Goal: Task Accomplishment & Management: Use online tool/utility

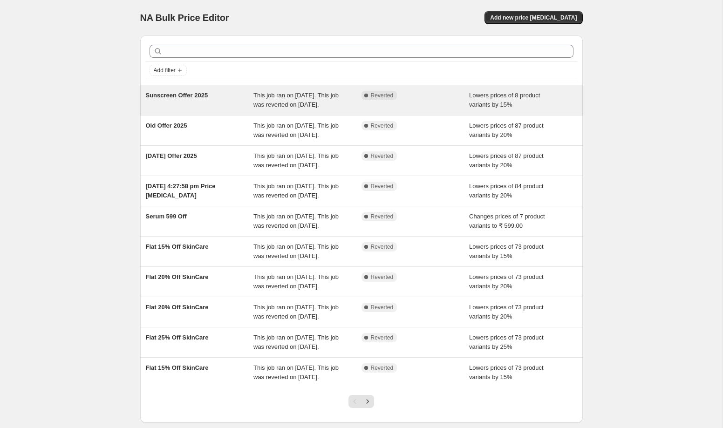
click at [203, 100] on div "Sunscreen Offer 2025" at bounding box center [200, 100] width 108 height 19
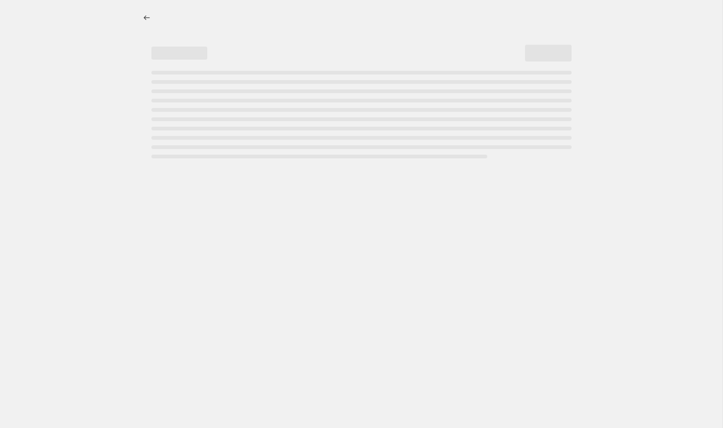
select select "percentage"
select select "collection"
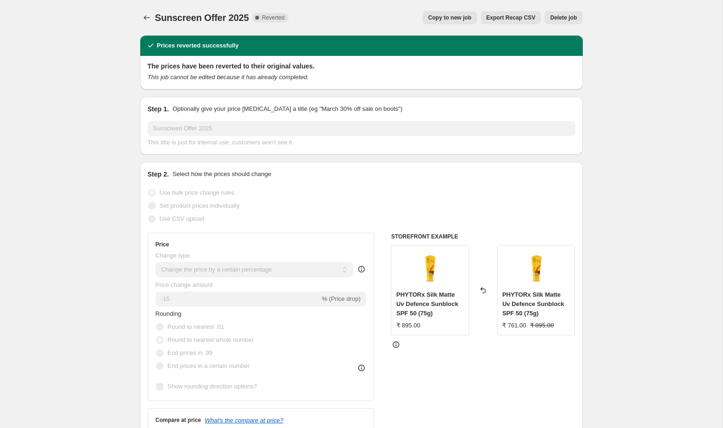
click at [452, 16] on span "Copy to new job" at bounding box center [449, 17] width 43 height 7
select select "percentage"
select select "collection"
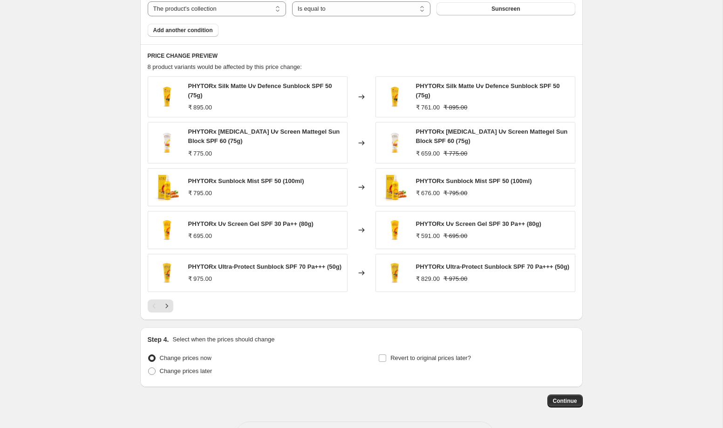
scroll to position [616, 0]
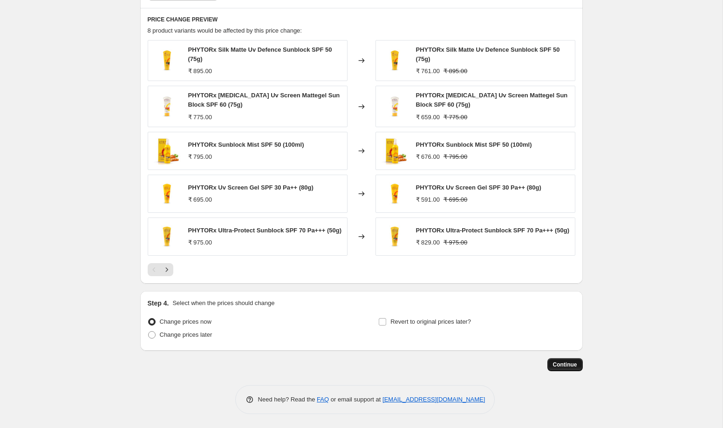
click at [556, 362] on span "Continue" at bounding box center [565, 364] width 24 height 7
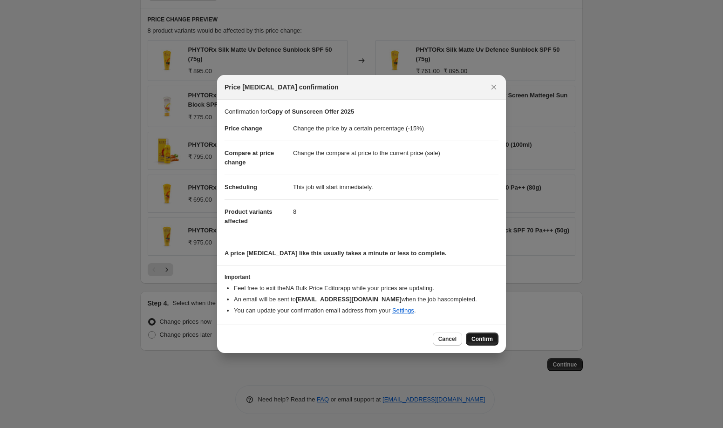
click at [475, 341] on span "Confirm" at bounding box center [481, 338] width 21 height 7
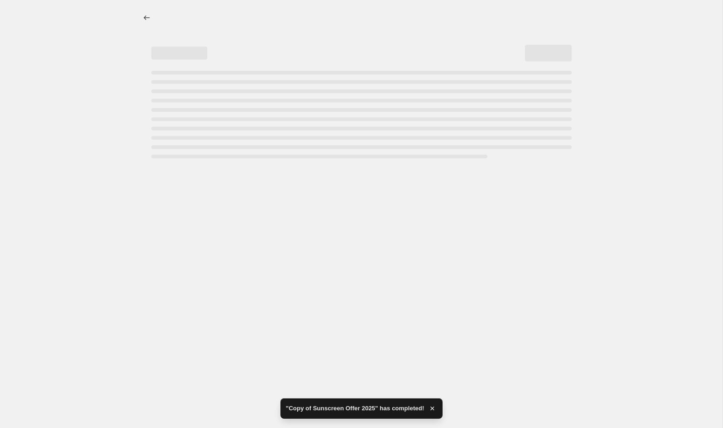
select select "percentage"
select select "collection"
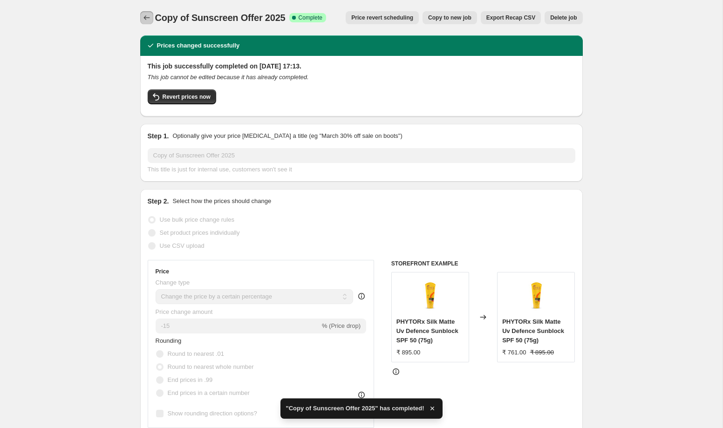
click at [148, 20] on icon "Price change jobs" at bounding box center [146, 17] width 9 height 9
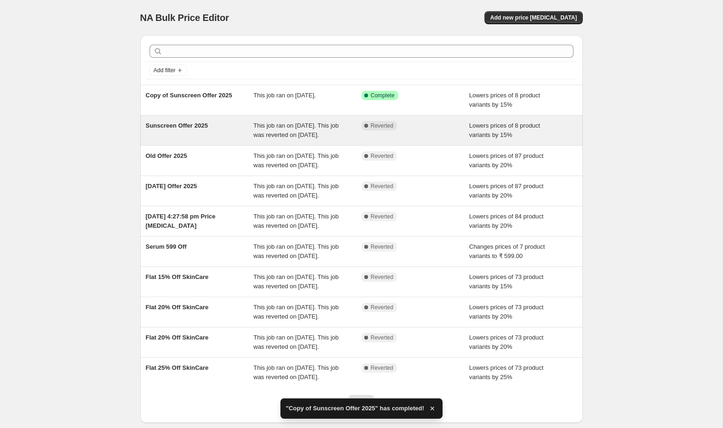
click at [217, 138] on div "Sunscreen Offer 2025" at bounding box center [200, 130] width 108 height 19
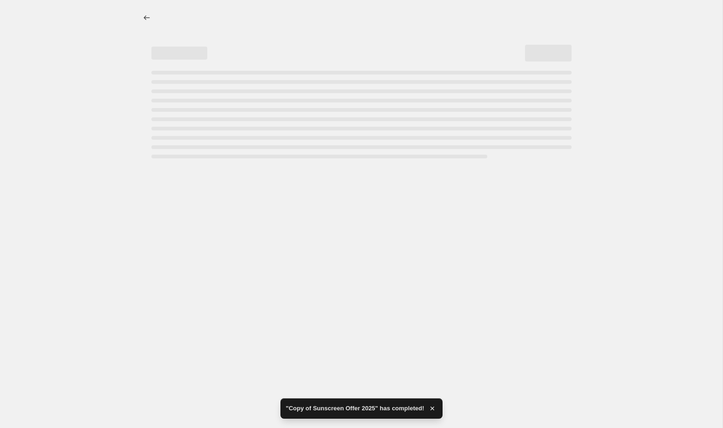
select select "percentage"
select select "collection"
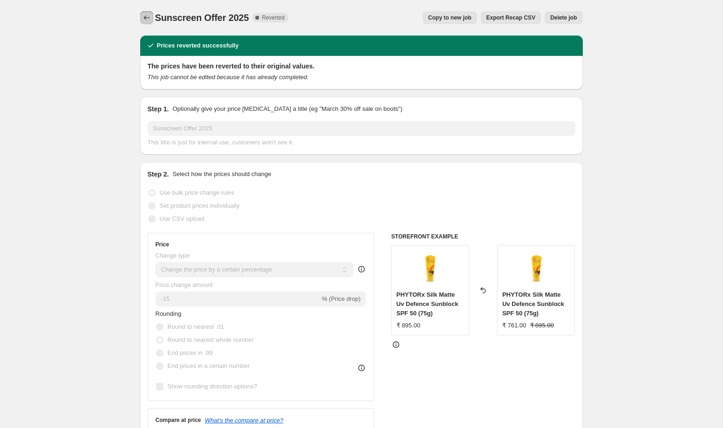
click at [146, 15] on icon "Price change jobs" at bounding box center [146, 17] width 9 height 9
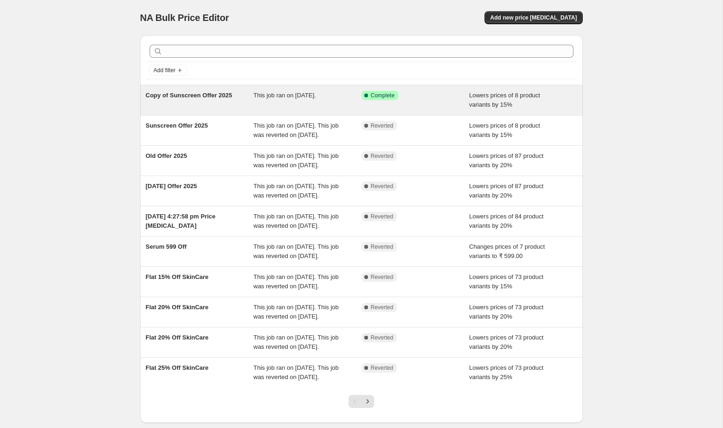
click at [206, 98] on span "Copy of Sunscreen Offer 2025" at bounding box center [189, 95] width 87 height 7
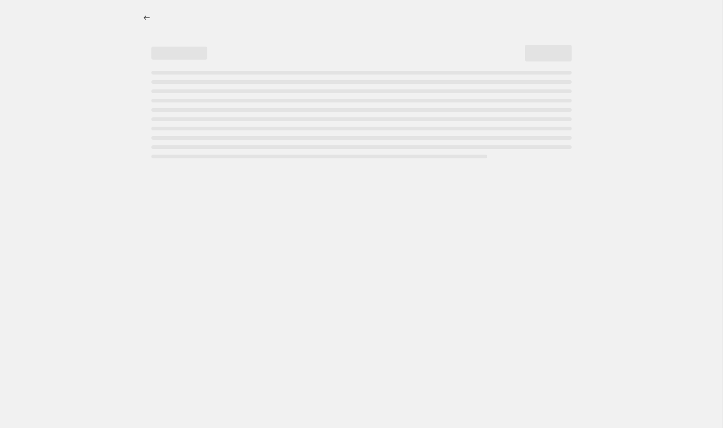
select select "percentage"
select select "collection"
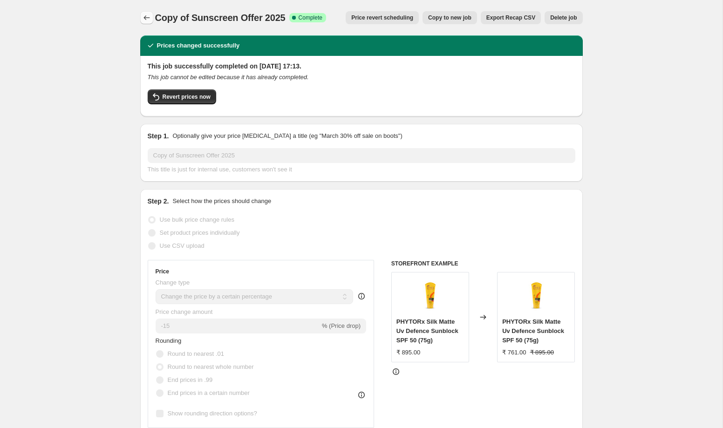
click at [144, 14] on icon "Price change jobs" at bounding box center [146, 17] width 9 height 9
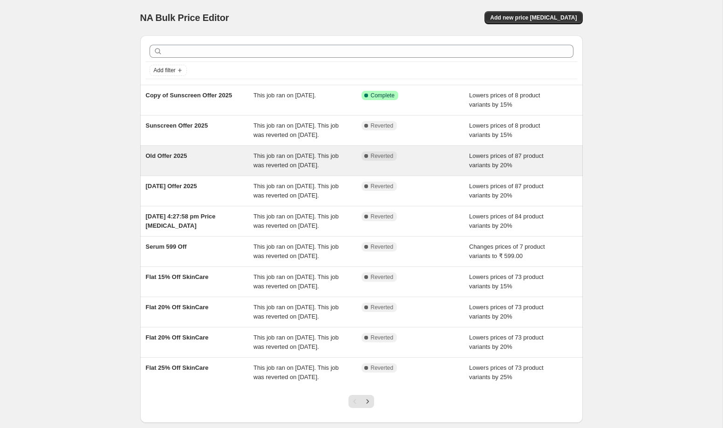
click at [217, 170] on div "Old Offer 2025" at bounding box center [200, 160] width 108 height 19
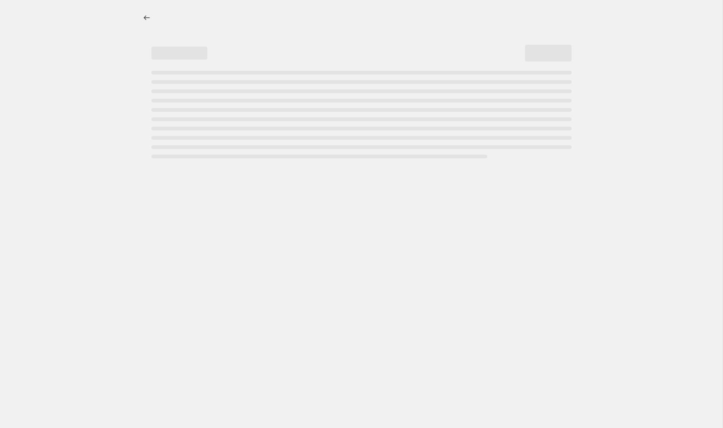
select select "percentage"
select select "collection"
select select "not_equal"
select select "collection"
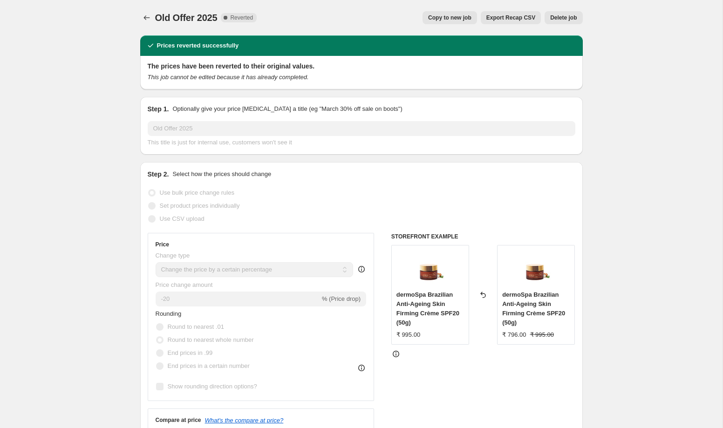
click at [443, 16] on span "Copy to new job" at bounding box center [449, 17] width 43 height 7
select select "percentage"
select select "collection"
select select "not_equal"
select select "collection"
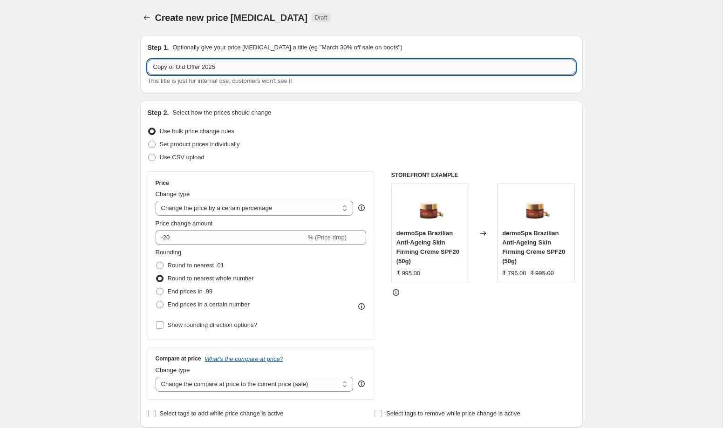
click at [171, 69] on input "Copy of Old Offer 2025" at bounding box center [361, 67] width 427 height 15
click at [169, 69] on input "Copy of Old Offer 2025" at bounding box center [361, 67] width 427 height 15
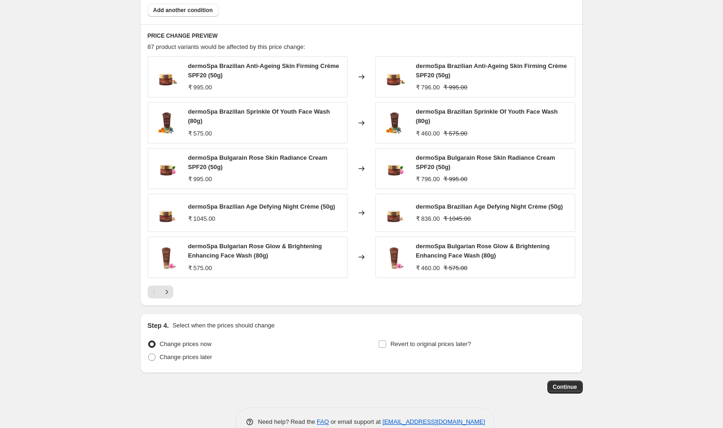
scroll to position [640, 0]
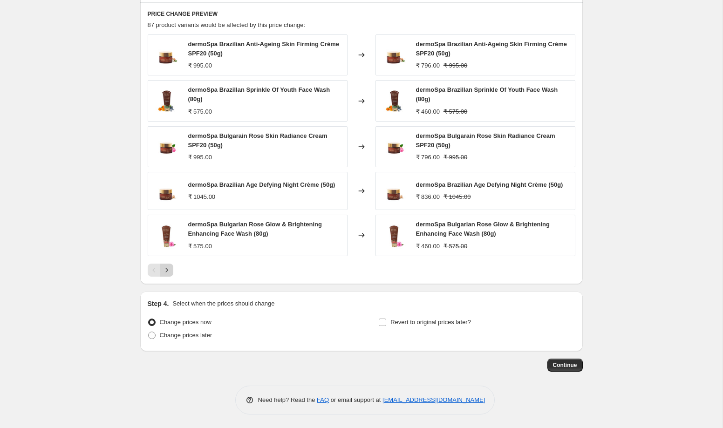
type input "after new pricing Old Offer 2025"
click at [167, 271] on icon "Next" at bounding box center [166, 269] width 9 height 9
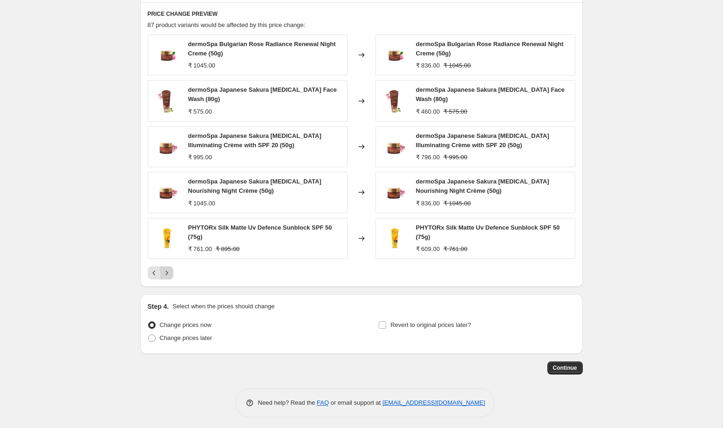
click at [172, 273] on button "Next" at bounding box center [166, 272] width 13 height 13
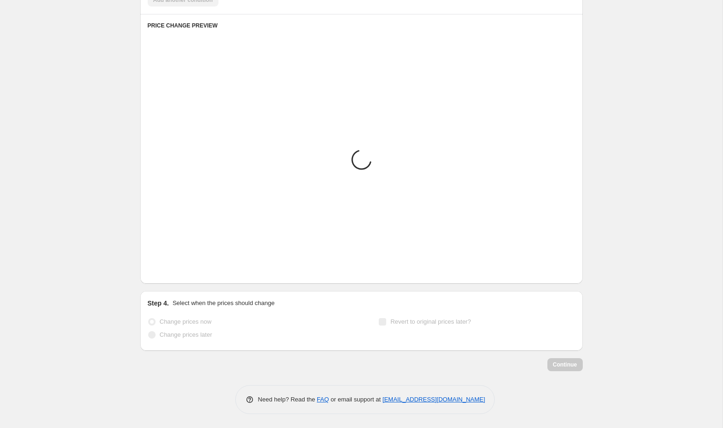
scroll to position [631, 0]
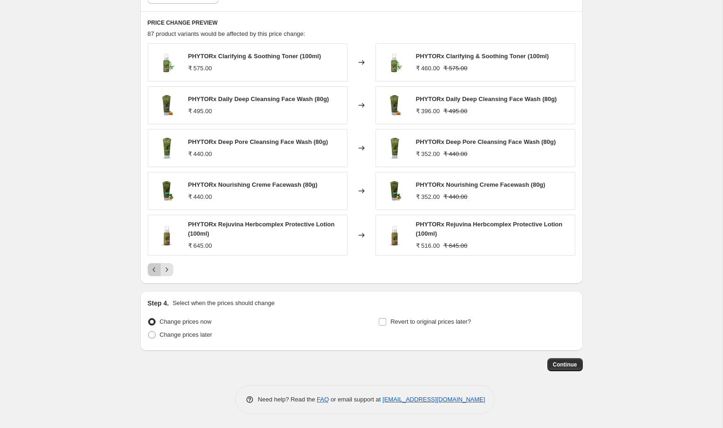
click at [152, 273] on icon "Previous" at bounding box center [153, 269] width 9 height 9
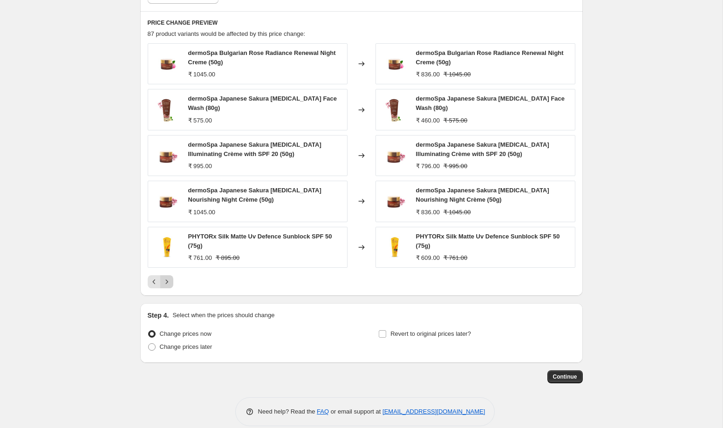
click at [168, 283] on icon "Next" at bounding box center [166, 281] width 9 height 9
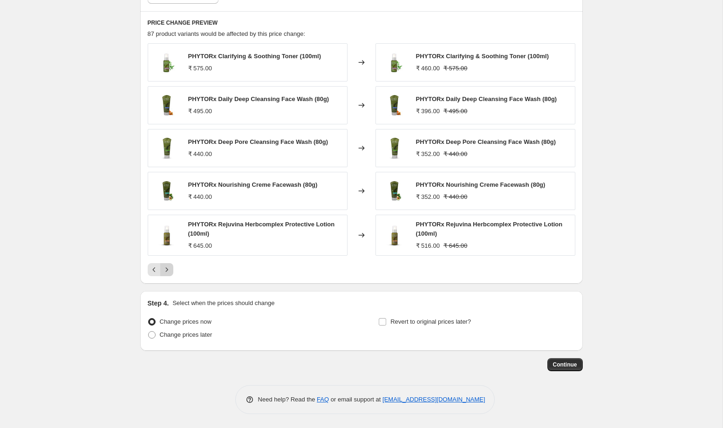
click at [168, 271] on icon "Next" at bounding box center [166, 269] width 9 height 9
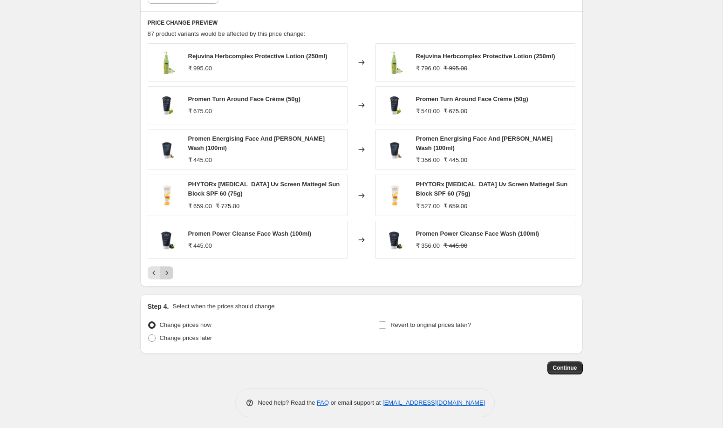
click at [168, 273] on icon "Next" at bounding box center [166, 272] width 9 height 9
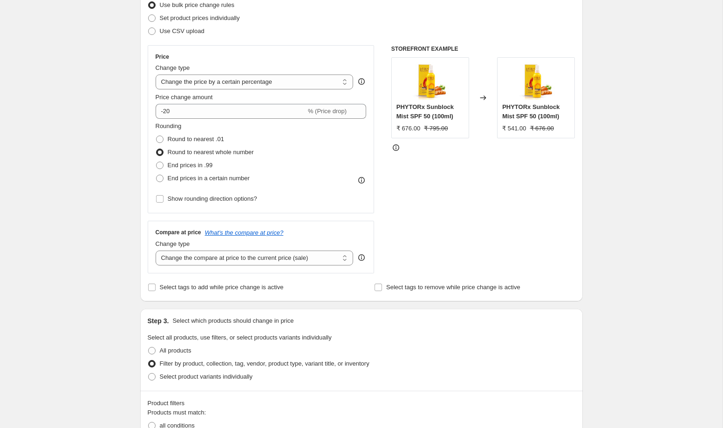
scroll to position [0, 0]
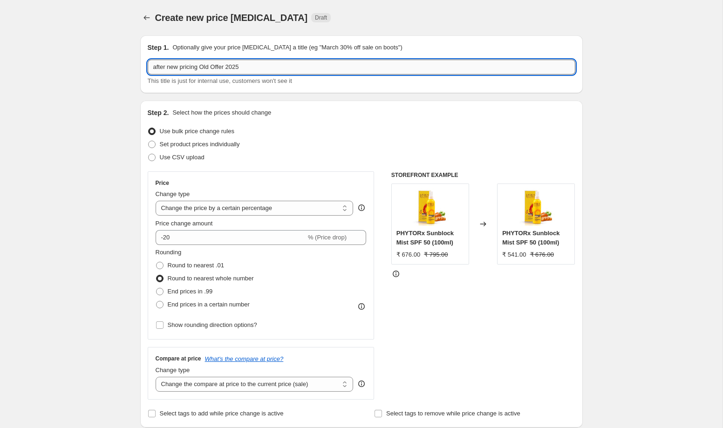
click at [222, 64] on input "after new pricing Old Offer 2025" at bounding box center [361, 67] width 427 height 15
click at [145, 18] on icon "Price change jobs" at bounding box center [146, 17] width 9 height 9
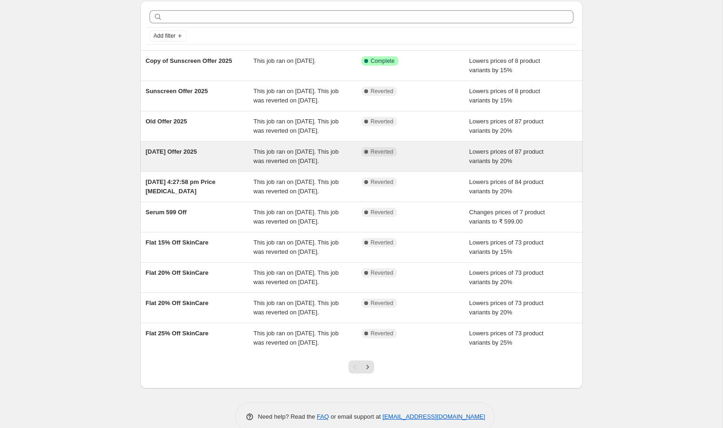
scroll to position [40, 0]
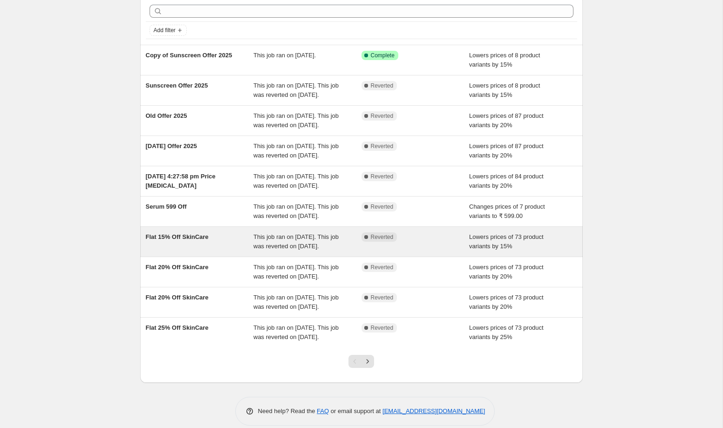
click at [215, 251] on div "Flat 15% Off SkinCare" at bounding box center [200, 241] width 108 height 19
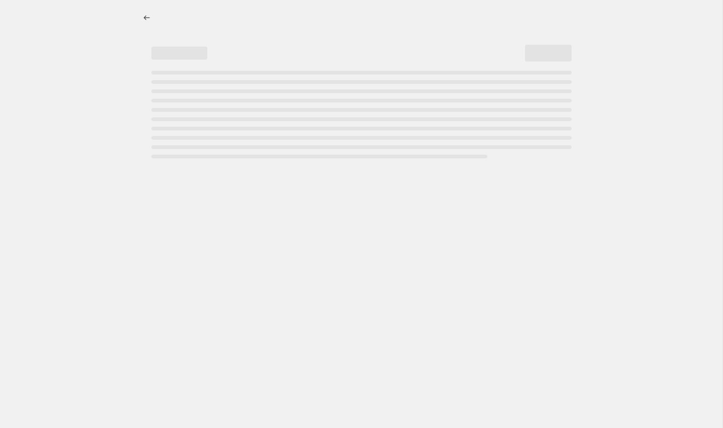
select select "percentage"
select select "collection"
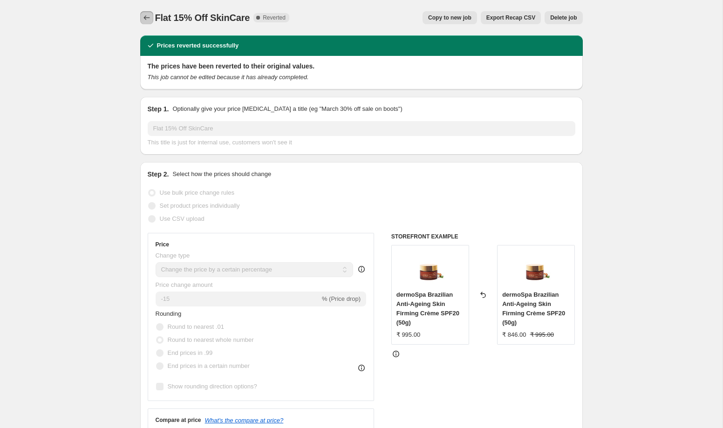
click at [149, 17] on icon "Price change jobs" at bounding box center [146, 17] width 9 height 9
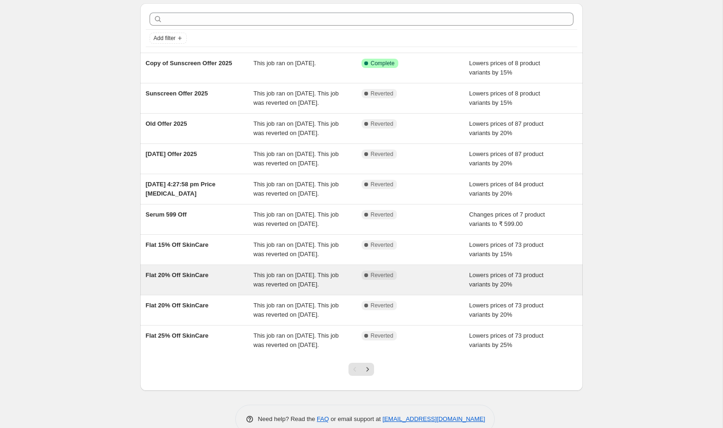
scroll to position [33, 0]
click at [235, 289] on div "Flat 20% Off SkinCare" at bounding box center [200, 279] width 108 height 19
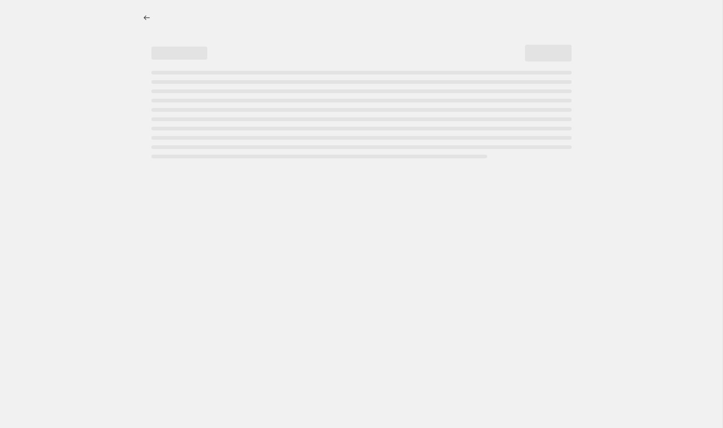
select select "percentage"
select select "collection"
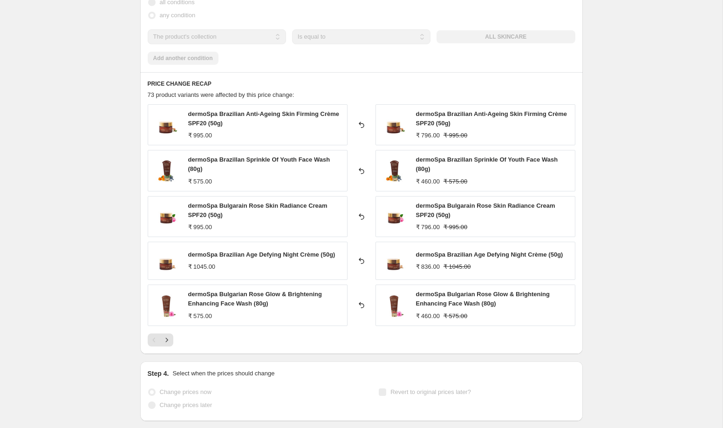
scroll to position [612, 0]
click at [168, 339] on icon "Next" at bounding box center [166, 338] width 9 height 9
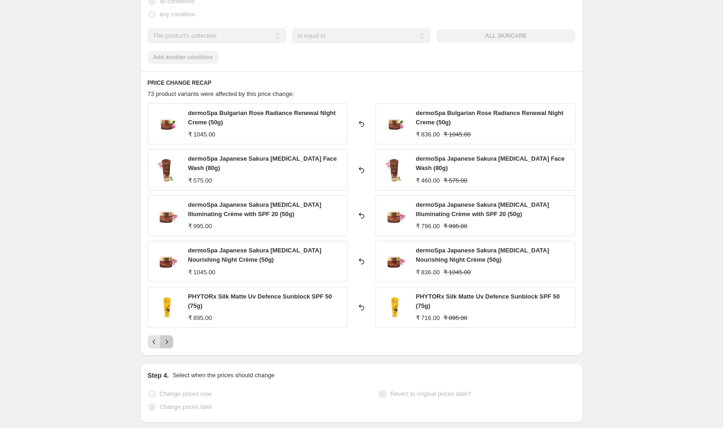
click at [169, 343] on icon "Next" at bounding box center [166, 341] width 9 height 9
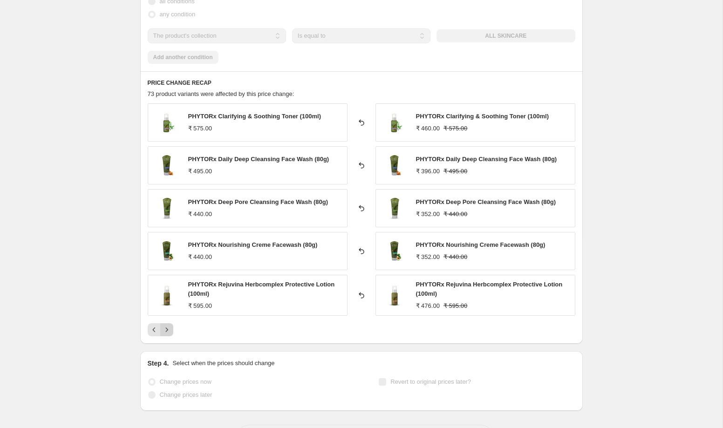
click at [169, 343] on div "PRICE CHANGE RECAP 73 product variants were affected by this price change: PHYT…" at bounding box center [361, 207] width 442 height 273
click at [168, 332] on icon "Next" at bounding box center [166, 329] width 9 height 9
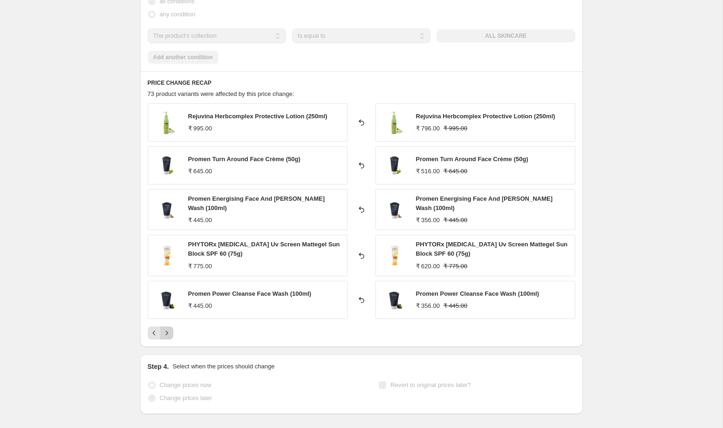
click at [168, 332] on icon "Next" at bounding box center [166, 332] width 9 height 9
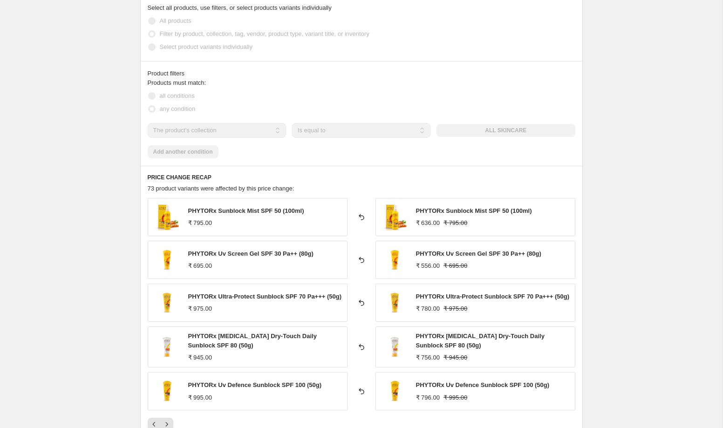
scroll to position [519, 0]
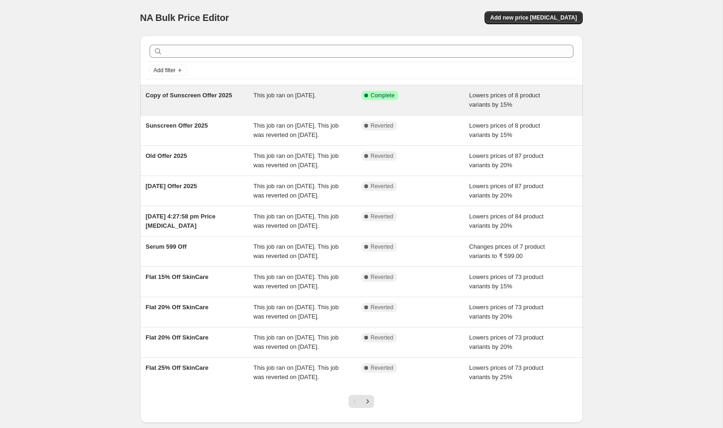
click at [222, 99] on div "Copy of Sunscreen Offer 2025" at bounding box center [200, 100] width 108 height 19
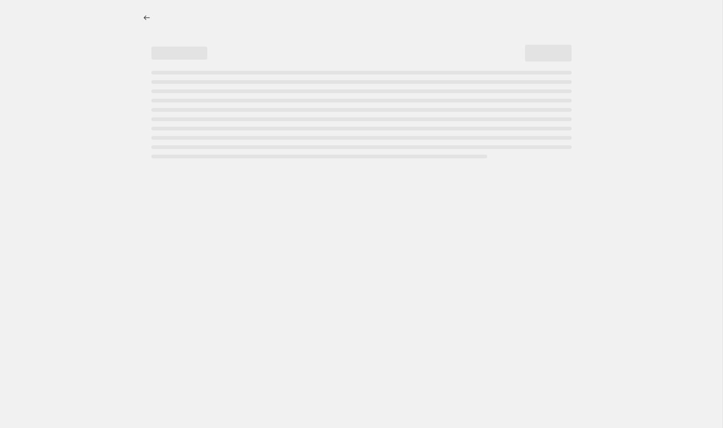
select select "percentage"
select select "collection"
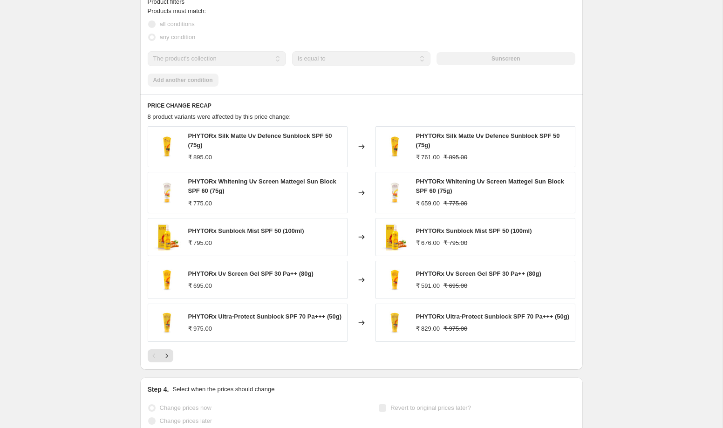
scroll to position [623, 0]
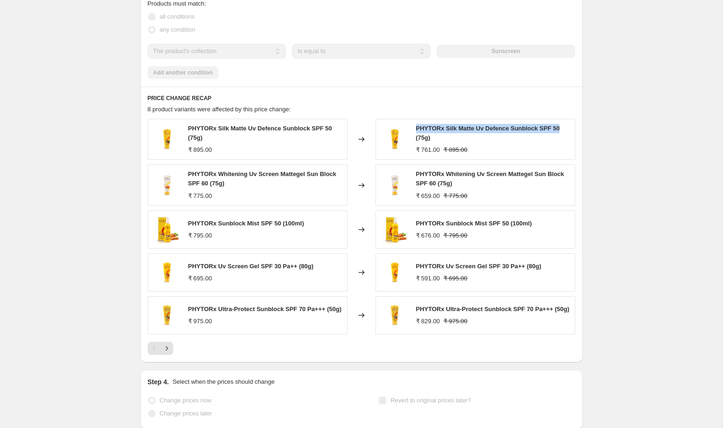
drag, startPoint x: 570, startPoint y: 127, endPoint x: 416, endPoint y: 124, distance: 153.7
click at [416, 124] on div "PHYTORx Silk Matte Uv Defence Sunblock SPF 50 (75g) ₹ 761.00 ₹ 895.00" at bounding box center [475, 139] width 200 height 41
copy span "PHYTORx Silk Matte Uv Defence Sunblock SPF 50"
drag, startPoint x: 568, startPoint y: 173, endPoint x: 415, endPoint y: 172, distance: 152.7
click at [415, 172] on div "PHYTORx Whitening Uv Screen Mattegel Sun Block SPF 60 (75g) ₹ 659.00 ₹ 775.00" at bounding box center [475, 184] width 200 height 41
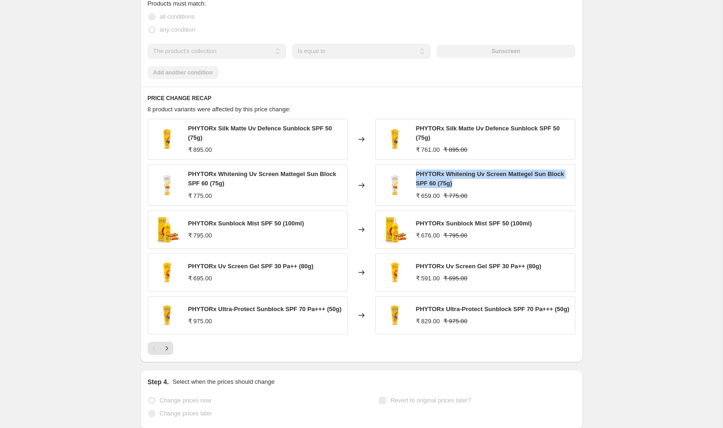
drag, startPoint x: 467, startPoint y: 184, endPoint x: 415, endPoint y: 174, distance: 53.1
click at [415, 174] on div "PHYTORx Whitening Uv Screen Mattegel Sun Block SPF 60 (75g) ₹ 659.00 ₹ 775.00" at bounding box center [475, 184] width 200 height 41
copy span "PHYTORx Whitening Uv Screen Mattegel Sun Block SPF 60 (75g)"
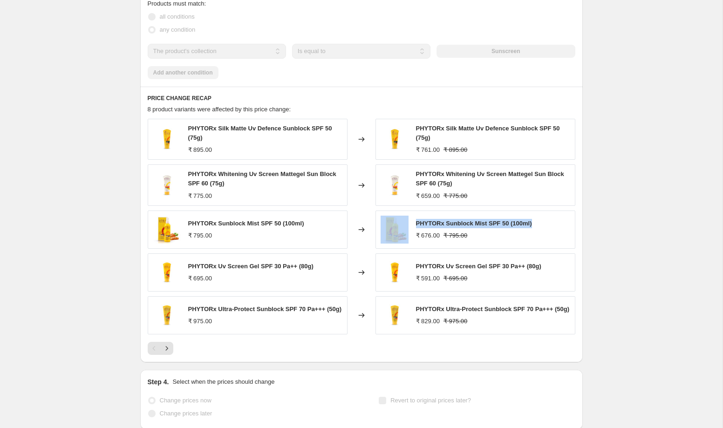
drag, startPoint x: 542, startPoint y: 223, endPoint x: 400, endPoint y: 217, distance: 141.7
click at [400, 217] on div "PHYTORx Sunblock Mist SPF 50 (100ml) ₹ 676.00 ₹ 795.00" at bounding box center [475, 229] width 200 height 38
copy div "PHYTORx Sunblock Mist SPF 50 (100ml)"
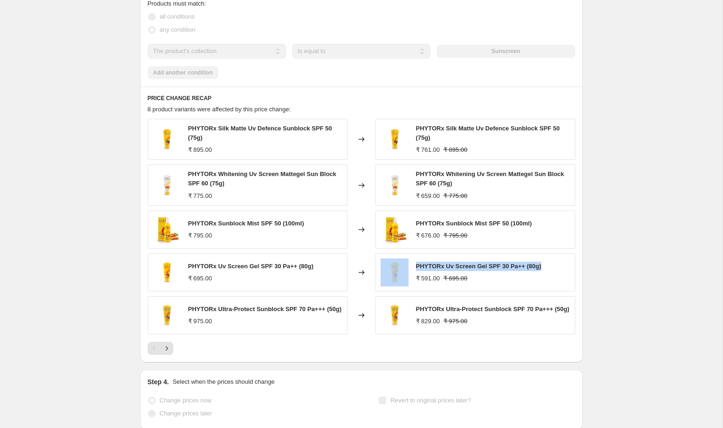
drag, startPoint x: 550, startPoint y: 267, endPoint x: 409, endPoint y: 266, distance: 141.1
click at [409, 266] on div "PHYTORx Uv Screen Gel SPF 30 Pa++ (80g) ₹ 591.00 ₹ 695.00" at bounding box center [475, 272] width 200 height 38
copy div "PHYTORx Uv Screen Gel SPF 30 Pa++ (80g)"
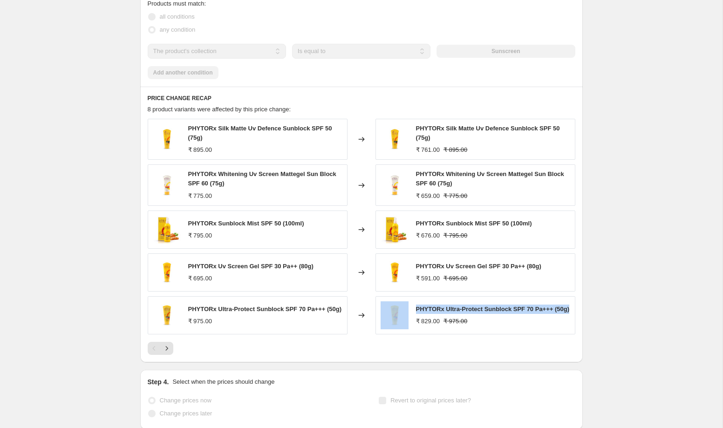
drag, startPoint x: 448, startPoint y: 317, endPoint x: 409, endPoint y: 312, distance: 38.9
click at [409, 312] on div "PHYTORx Ultra-Protect Sunblock SPF 70 Pa+++ (50g) ₹ 829.00 ₹ 975.00" at bounding box center [475, 315] width 200 height 38
copy div "PHYTORx Ultra-Protect Sunblock SPF 70 Pa+++ (50g)"
click at [166, 347] on icon "Next" at bounding box center [166, 348] width 9 height 9
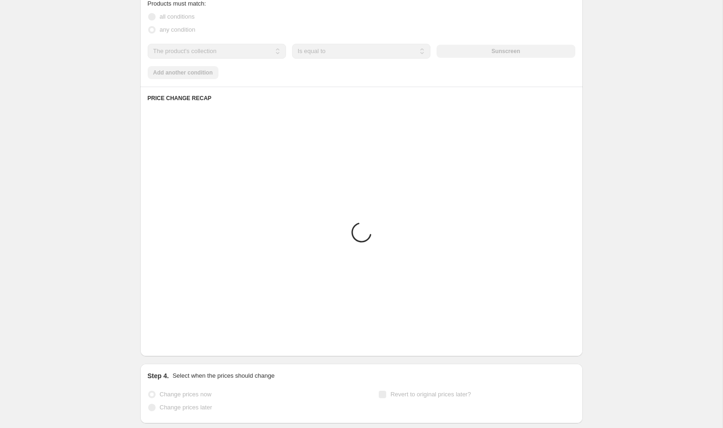
scroll to position [596, 0]
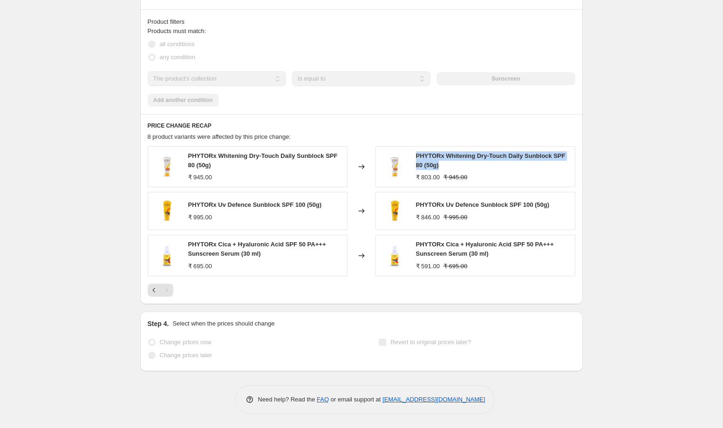
drag, startPoint x: 457, startPoint y: 166, endPoint x: 414, endPoint y: 158, distance: 43.6
click at [414, 158] on div "PHYTORx Whitening Dry-Touch Daily Sunblock SPF 80 (50g) ₹ 803.00 ₹ 945.00" at bounding box center [475, 166] width 200 height 41
copy span "PHYTORx Whitening Dry-Touch Daily Sunblock SPF 80 (50g)"
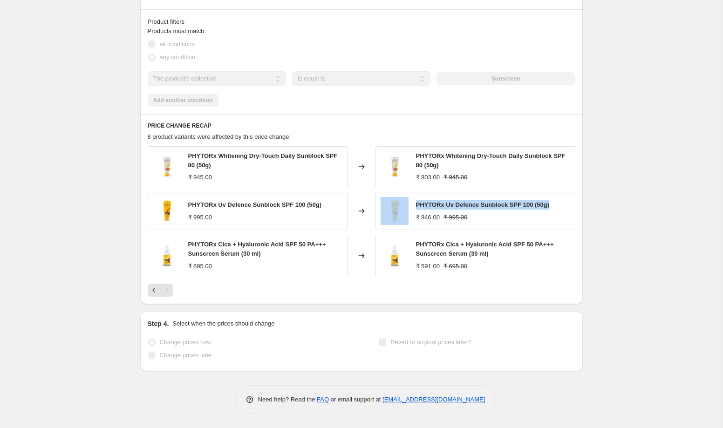
drag, startPoint x: 557, startPoint y: 206, endPoint x: 397, endPoint y: 204, distance: 160.2
click at [397, 204] on div "PHYTORx Uv Defence Sunblock SPF 100 (50g) ₹ 846.00 ₹ 995.00" at bounding box center [475, 211] width 200 height 38
copy div "PHYTORx Uv Defence Sunblock SPF 100 (50g)"
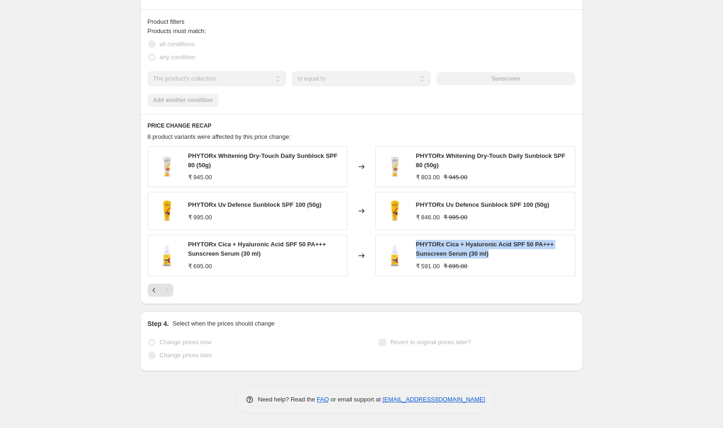
drag, startPoint x: 504, startPoint y: 252, endPoint x: 416, endPoint y: 245, distance: 88.3
click at [416, 245] on div "PHYTORx Cica + Hyaluronic Acid SPF 50 PA+++ Sunscreen Serum (30 ml)" at bounding box center [493, 249] width 154 height 19
copy span "PHYTORx Cica + Hyaluronic Acid SPF 50 PA+++ Sunscreen Serum (30 ml)"
click at [158, 287] on icon "Previous" at bounding box center [153, 289] width 9 height 9
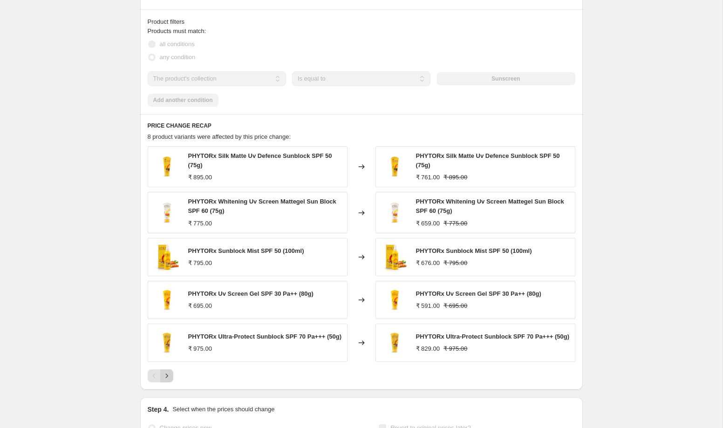
click at [165, 380] on icon "Next" at bounding box center [166, 375] width 9 height 9
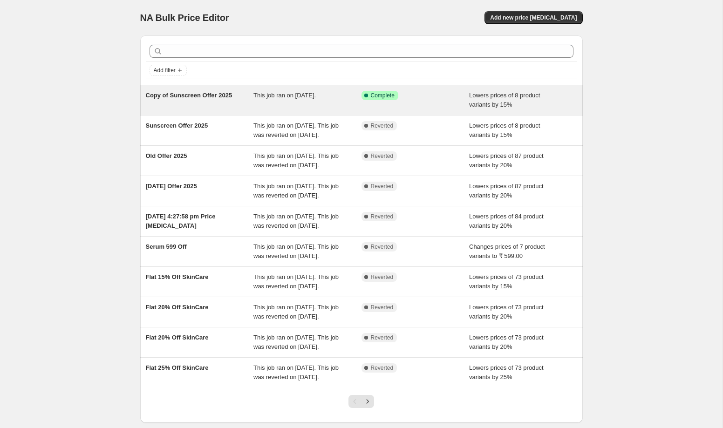
click at [236, 103] on div "Copy of Sunscreen Offer 2025" at bounding box center [200, 100] width 108 height 19
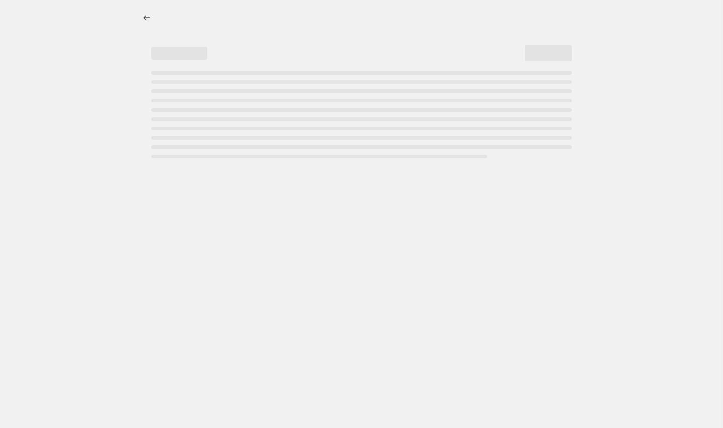
select select "percentage"
select select "collection"
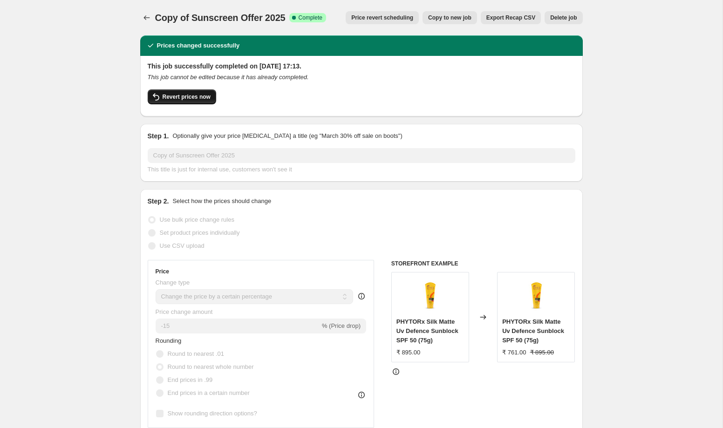
click at [190, 95] on span "Revert prices now" at bounding box center [186, 96] width 48 height 7
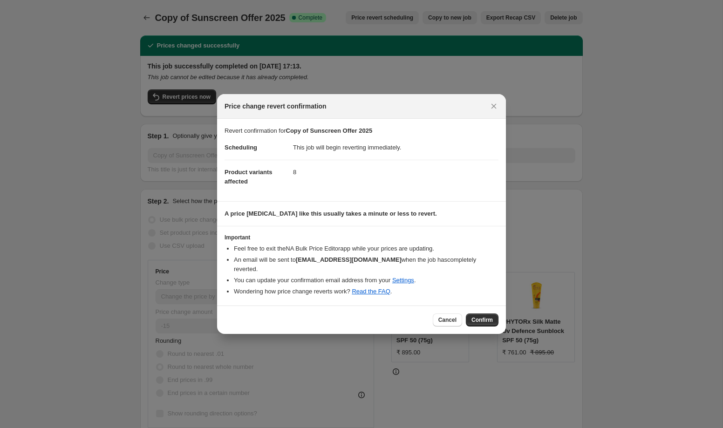
click at [392, 276] on li "You can update your confirmation email address from your Settings ." at bounding box center [366, 280] width 264 height 9
click at [479, 316] on span "Confirm" at bounding box center [481, 319] width 21 height 7
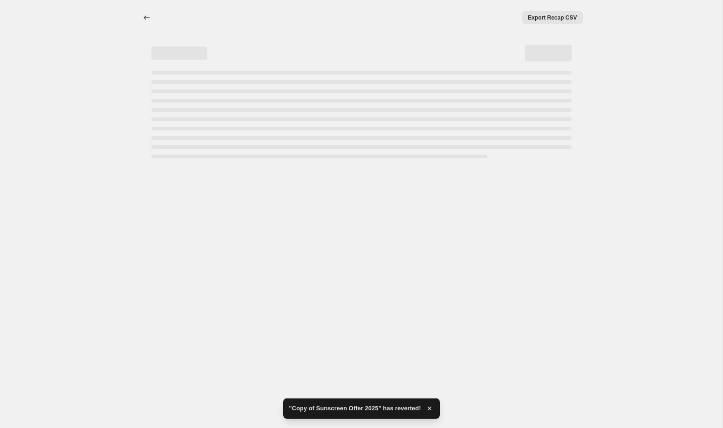
select select "percentage"
select select "collection"
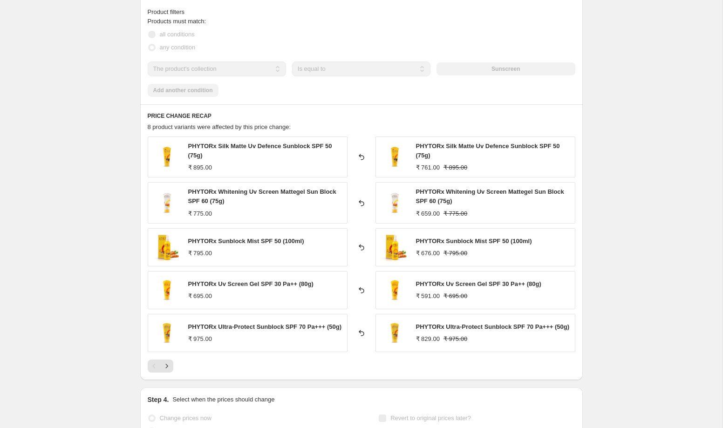
scroll to position [585, 0]
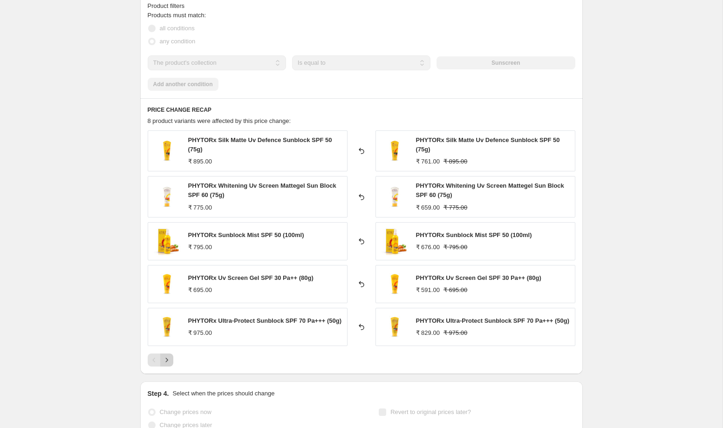
click at [169, 364] on icon "Next" at bounding box center [166, 359] width 9 height 9
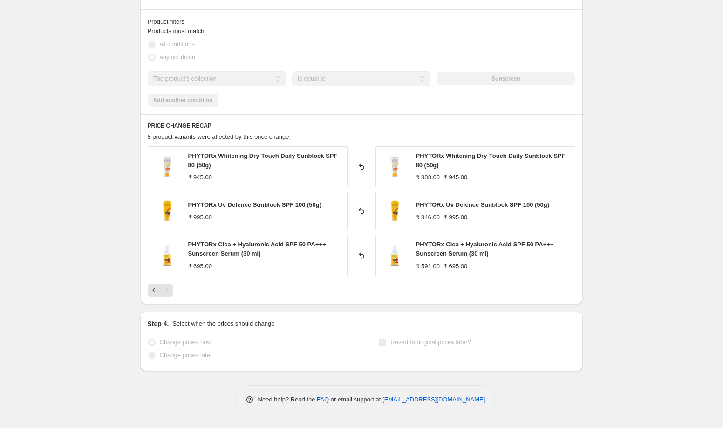
scroll to position [569, 0]
click at [157, 290] on icon "Previous" at bounding box center [153, 289] width 9 height 9
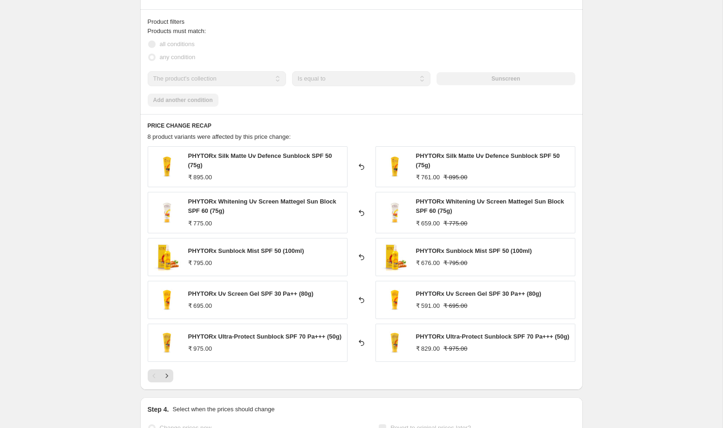
scroll to position [576, 0]
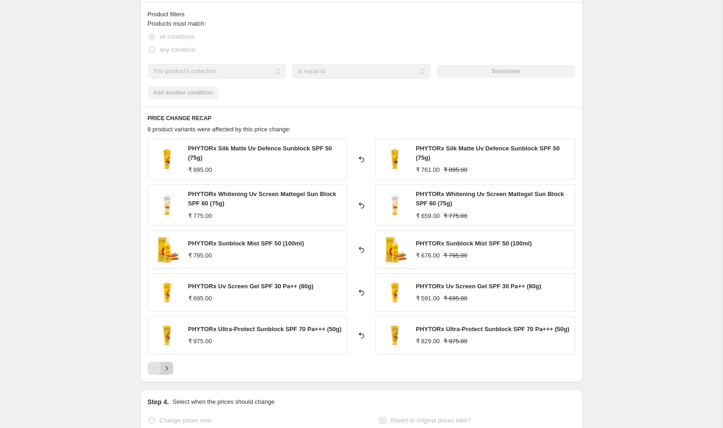
click at [172, 372] on button "Next" at bounding box center [166, 368] width 13 height 13
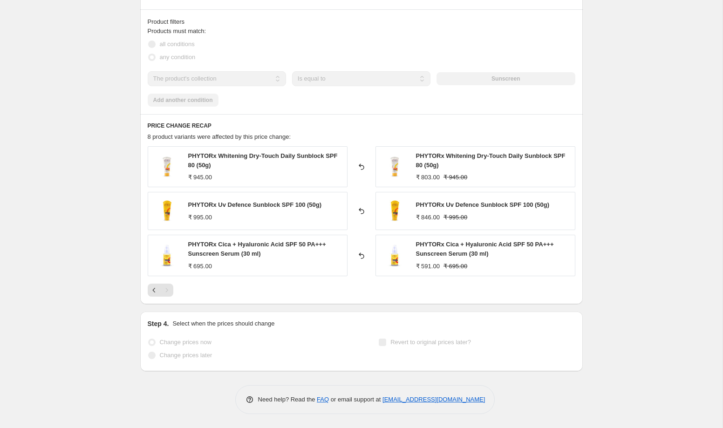
scroll to position [569, 0]
click at [154, 290] on icon "Previous" at bounding box center [153, 289] width 9 height 9
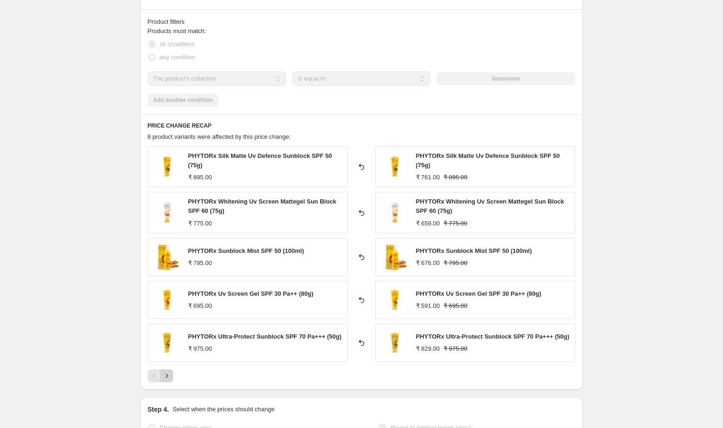
click at [172, 376] on button "Next" at bounding box center [166, 375] width 13 height 13
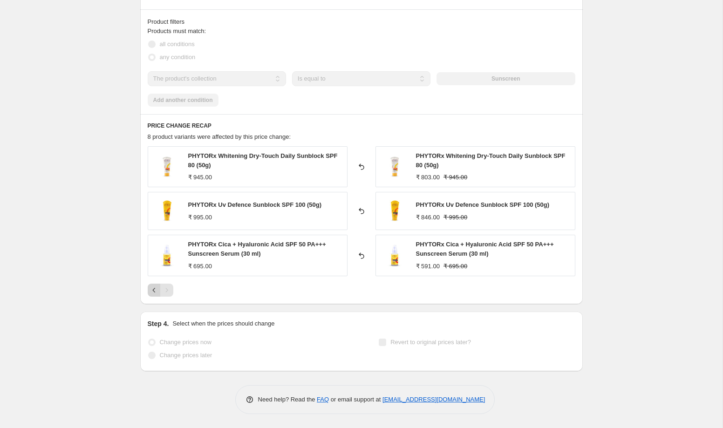
click at [154, 290] on icon "Previous" at bounding box center [153, 289] width 9 height 9
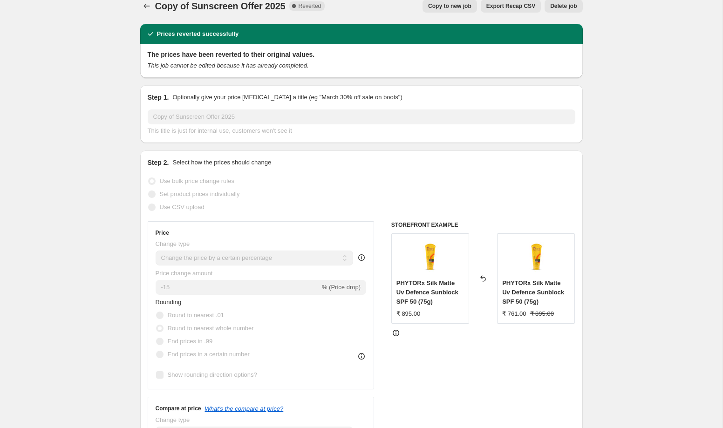
scroll to position [0, 0]
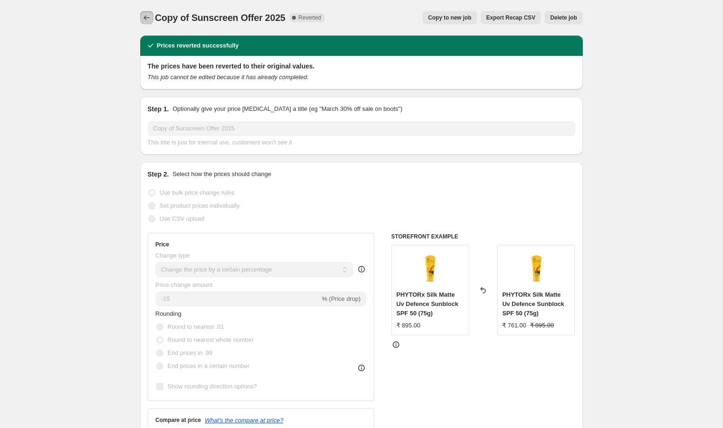
click at [144, 20] on icon "Price change jobs" at bounding box center [146, 17] width 9 height 9
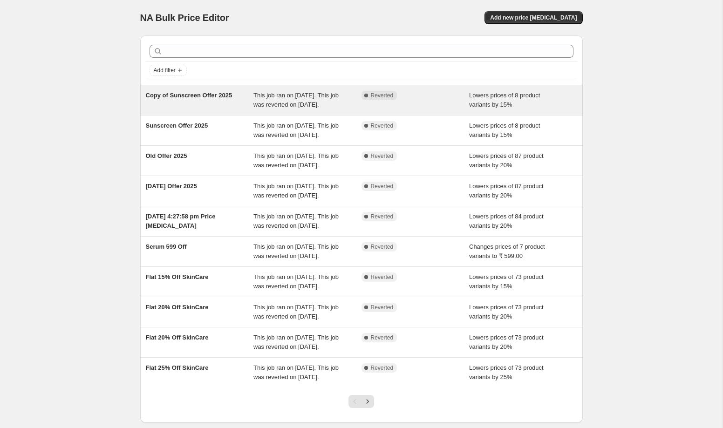
click at [230, 95] on span "Copy of Sunscreen Offer 2025" at bounding box center [189, 95] width 87 height 7
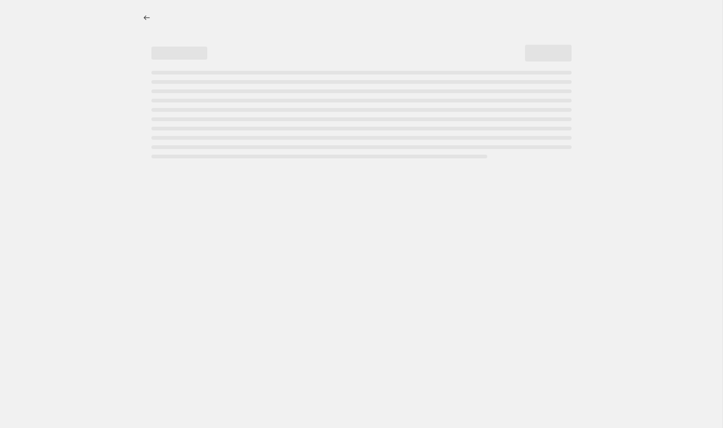
select select "percentage"
select select "collection"
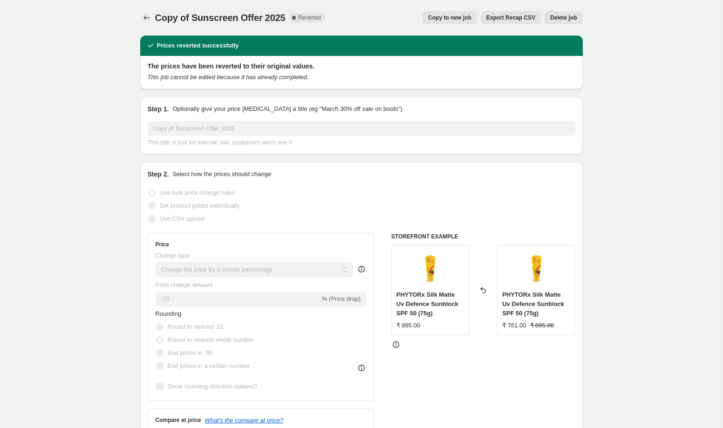
click at [446, 16] on span "Copy to new job" at bounding box center [449, 17] width 43 height 7
select select "percentage"
select select "collection"
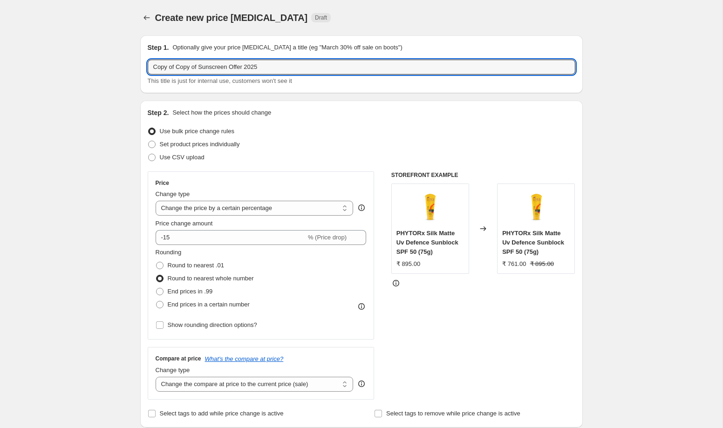
drag, startPoint x: 201, startPoint y: 67, endPoint x: 142, endPoint y: 67, distance: 58.7
click at [142, 67] on div "Step 1. Optionally give your price change job a title (eg "March 30% off sale o…" at bounding box center [361, 64] width 442 height 58
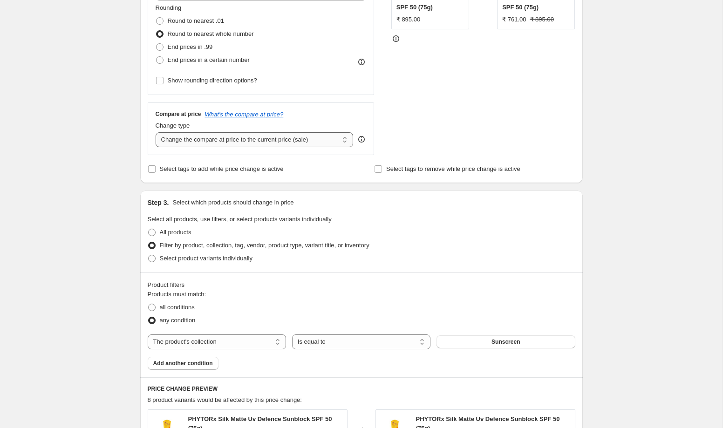
scroll to position [616, 0]
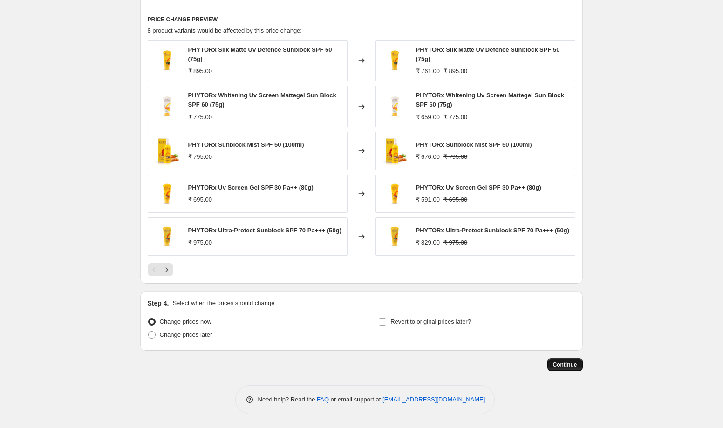
type input "After Pricing Sunscreen Offer 2025"
click at [565, 368] on span "Continue" at bounding box center [565, 364] width 24 height 7
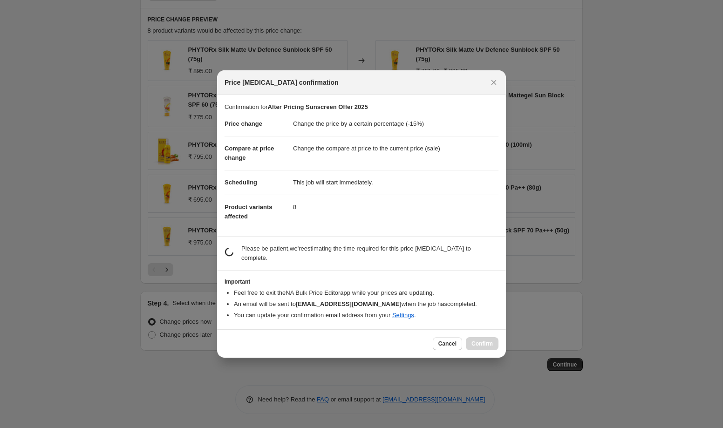
click at [680, 149] on div at bounding box center [361, 214] width 723 height 428
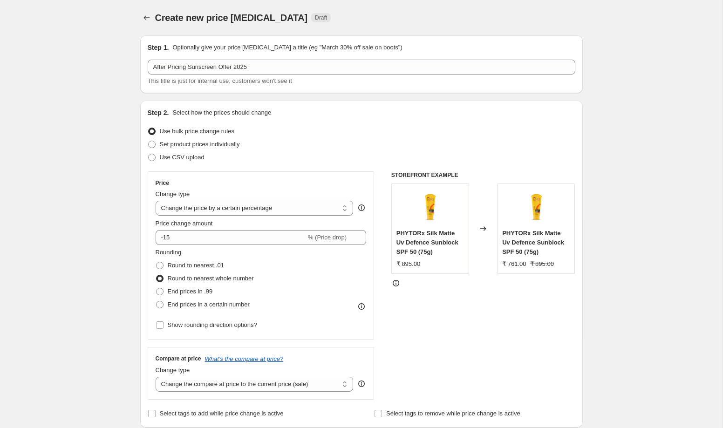
scroll to position [616, 0]
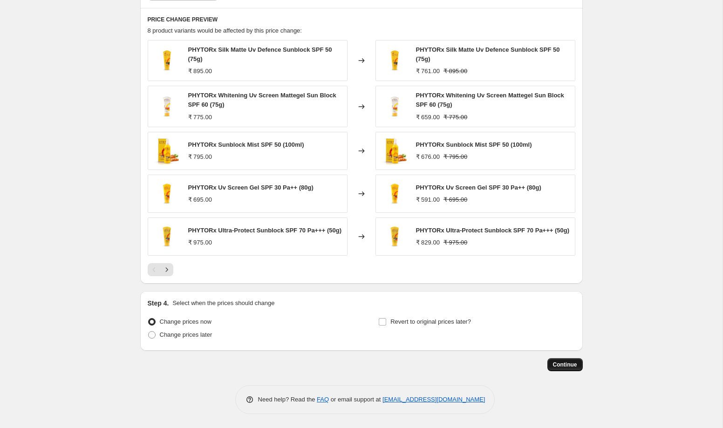
click at [556, 358] on button "Continue" at bounding box center [564, 364] width 35 height 13
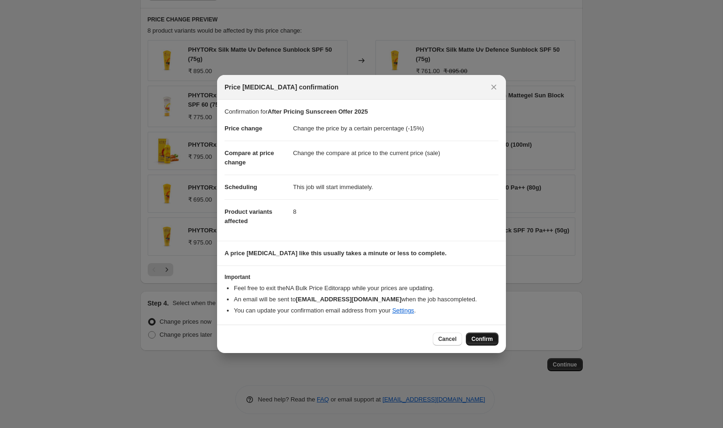
click at [482, 340] on span "Confirm" at bounding box center [481, 338] width 21 height 7
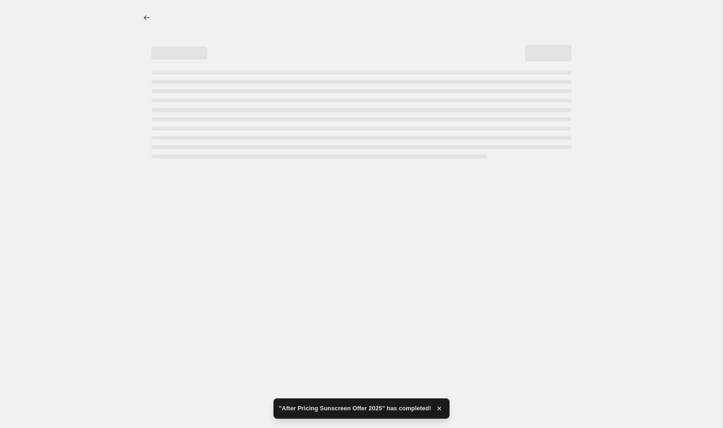
select select "percentage"
select select "collection"
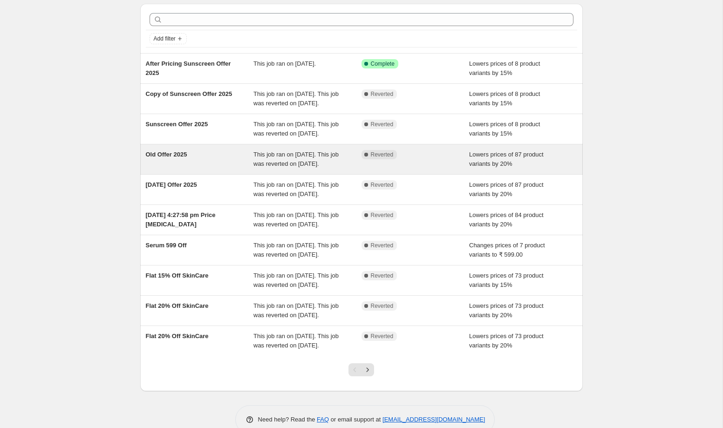
scroll to position [33, 0]
click at [229, 168] on div "Old Offer 2025" at bounding box center [200, 158] width 108 height 19
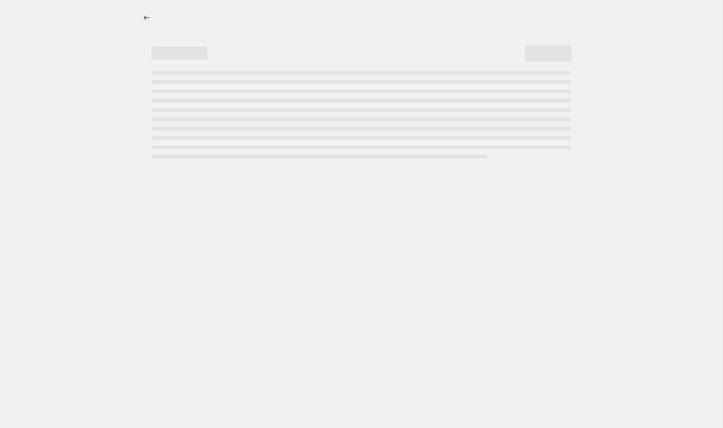
select select "percentage"
select select "collection"
select select "not_equal"
select select "collection"
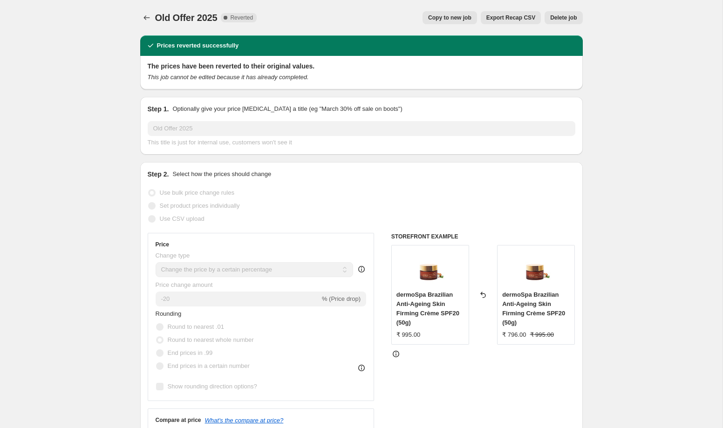
click at [444, 13] on button "Copy to new job" at bounding box center [449, 17] width 54 height 13
select select "percentage"
select select "collection"
select select "not_equal"
select select "collection"
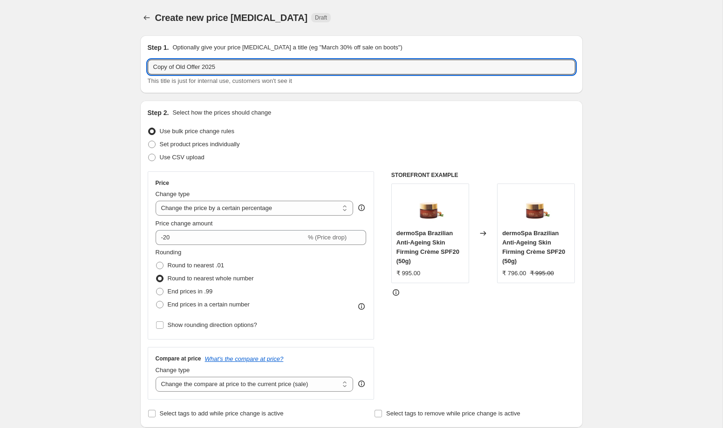
drag, startPoint x: 186, startPoint y: 67, endPoint x: 142, endPoint y: 67, distance: 43.8
click at [142, 67] on div "Step 1. Optionally give your price change job a title (eg "March 30% off sale o…" at bounding box center [361, 64] width 442 height 58
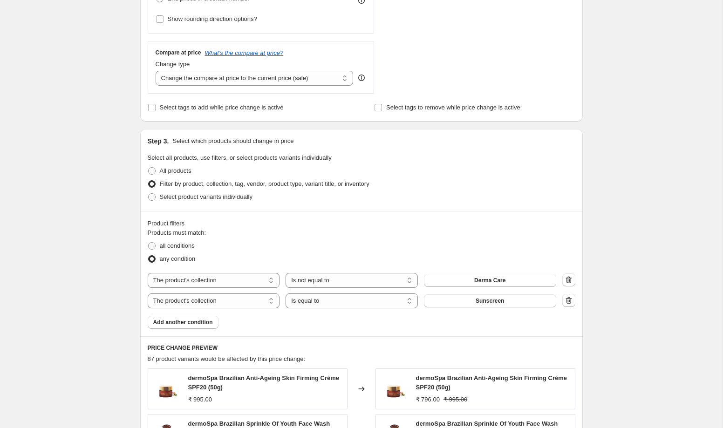
scroll to position [308, 0]
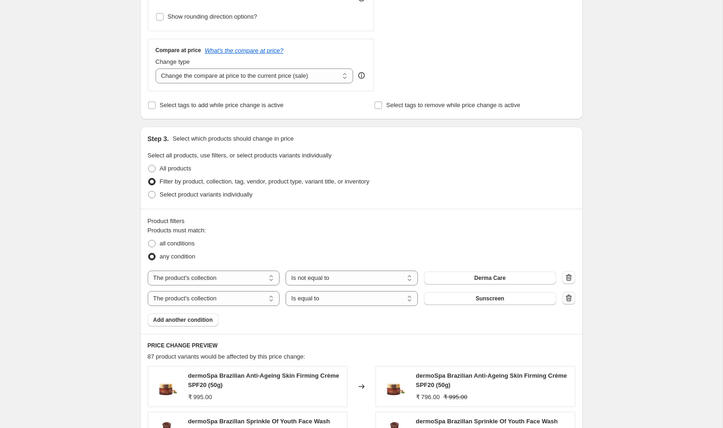
type input "Offer 2025"
click at [568, 298] on icon "button" at bounding box center [568, 297] width 9 height 9
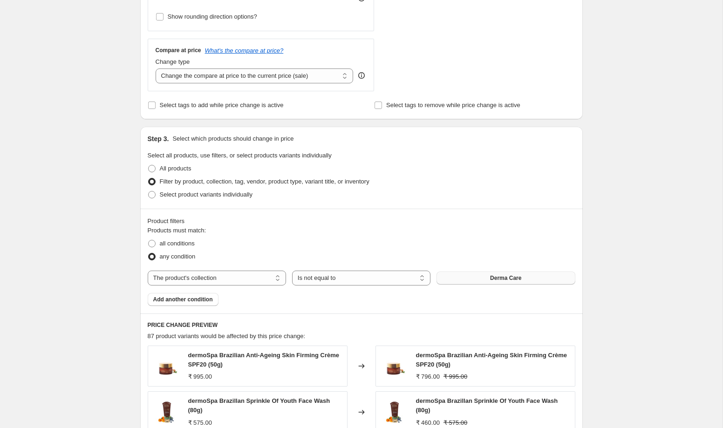
click at [502, 282] on button "Derma Care" at bounding box center [505, 277] width 138 height 13
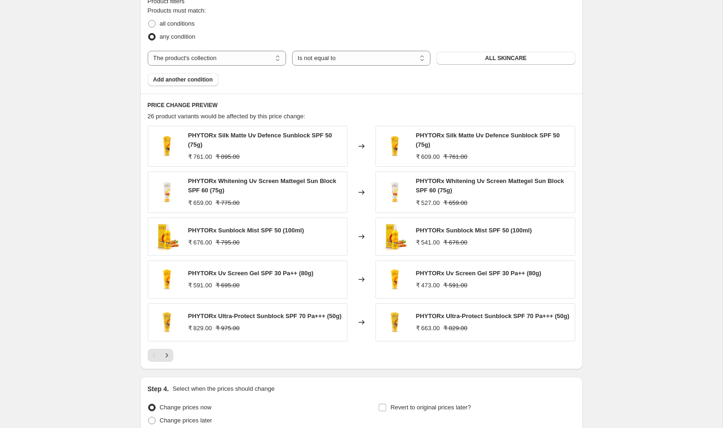
scroll to position [524, 0]
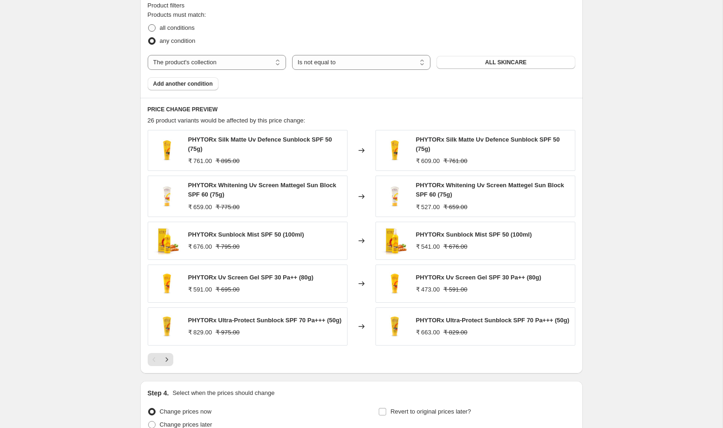
click at [152, 27] on span at bounding box center [151, 27] width 7 height 7
click at [149, 25] on input "all conditions" at bounding box center [148, 24] width 0 height 0
radio input "true"
click at [250, 59] on select "The product The product's collection The product's tag The product's vendor The…" at bounding box center [217, 62] width 138 height 15
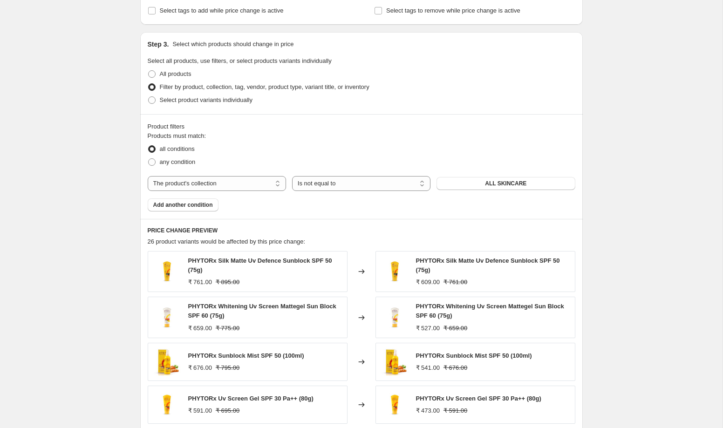
scroll to position [0, 0]
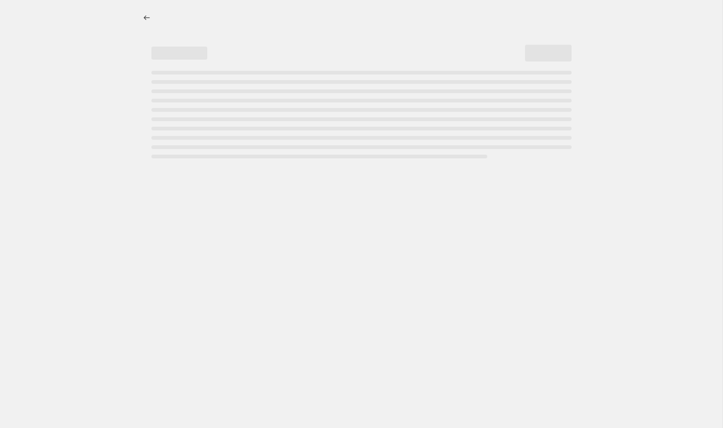
select select "percentage"
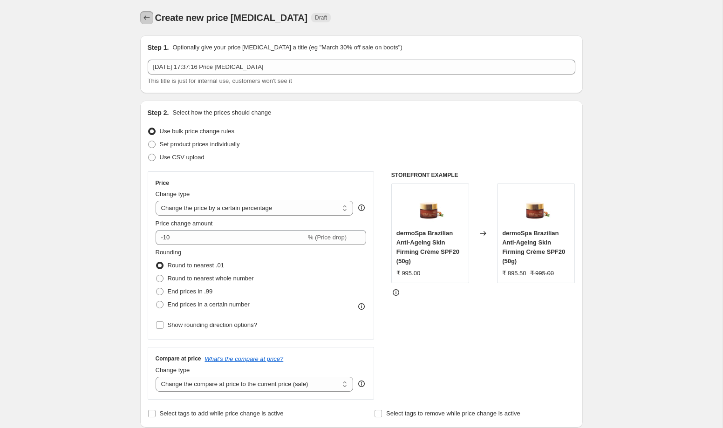
click at [148, 15] on icon "Price change jobs" at bounding box center [146, 17] width 9 height 9
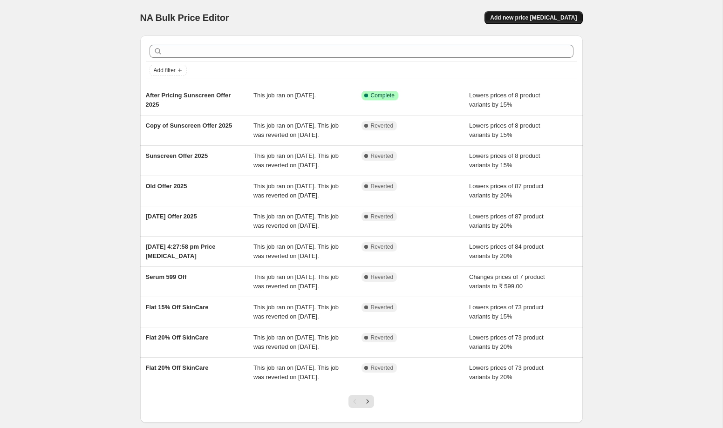
click at [535, 14] on button "Add new price [MEDICAL_DATA]" at bounding box center [533, 17] width 98 height 13
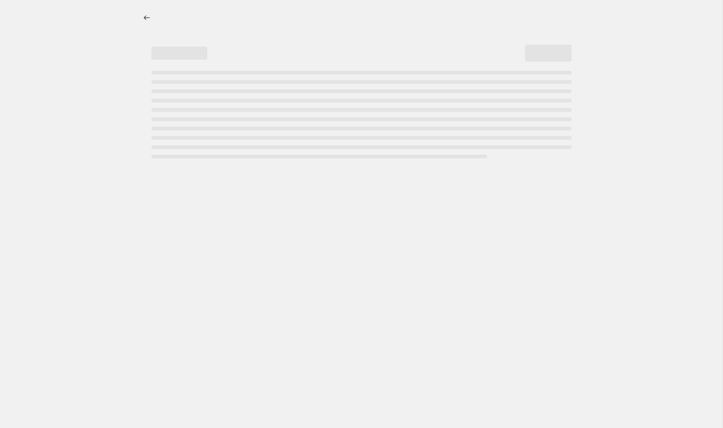
select select "percentage"
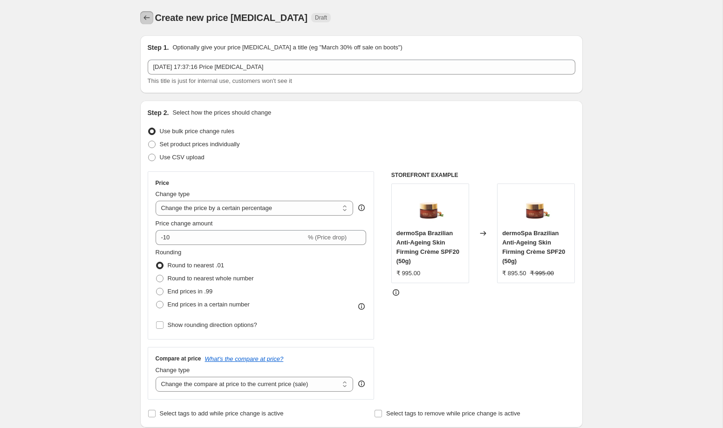
click at [143, 20] on icon "Price change jobs" at bounding box center [146, 17] width 9 height 9
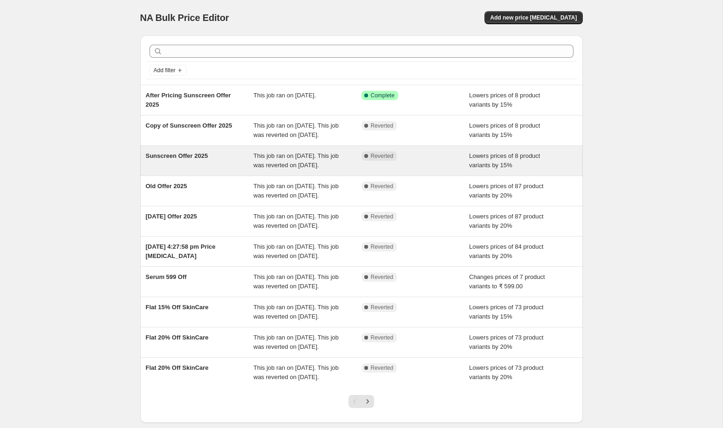
click at [196, 170] on div "Sunscreen Offer 2025" at bounding box center [200, 160] width 108 height 19
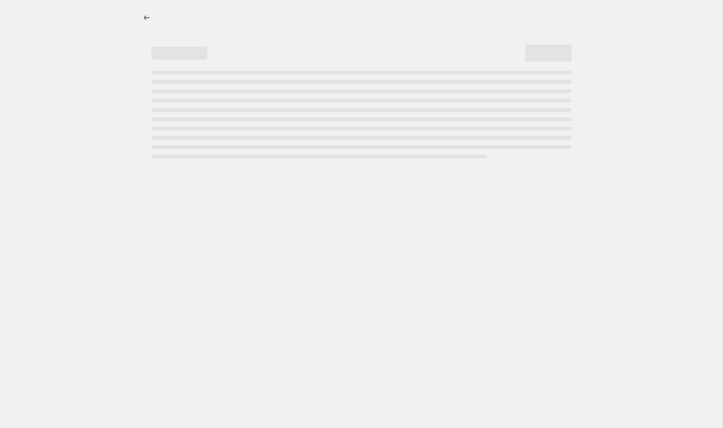
select select "percentage"
select select "collection"
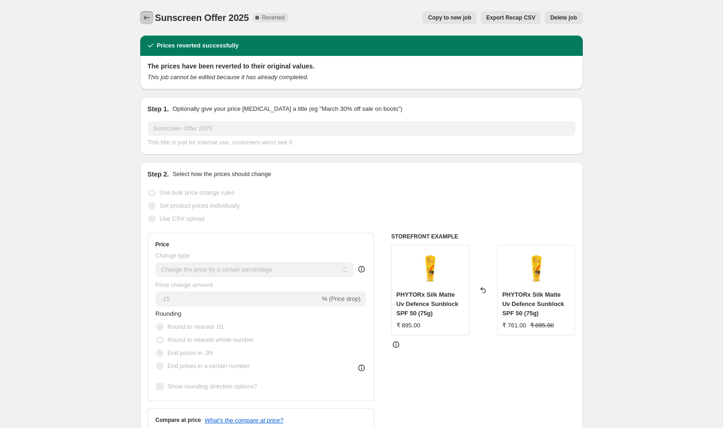
click at [146, 17] on icon "Price change jobs" at bounding box center [146, 17] width 9 height 9
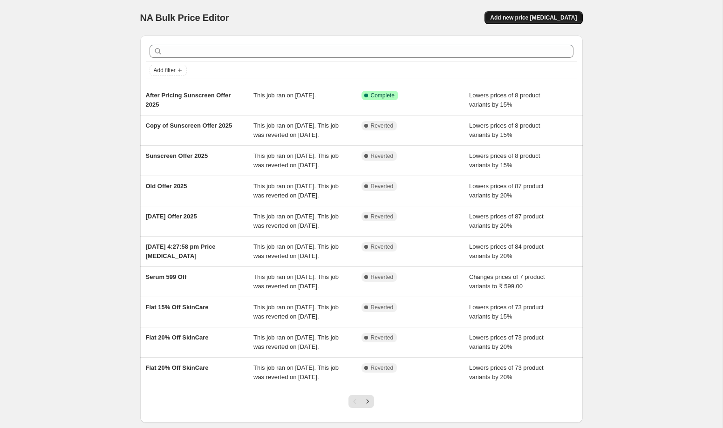
click at [525, 14] on span "Add new price [MEDICAL_DATA]" at bounding box center [533, 17] width 87 height 7
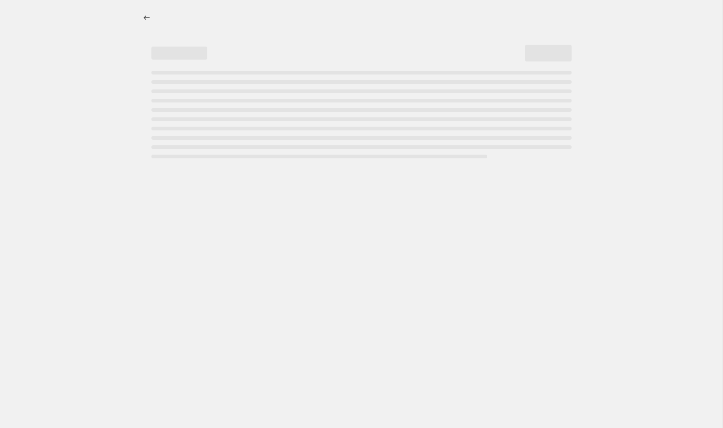
select select "percentage"
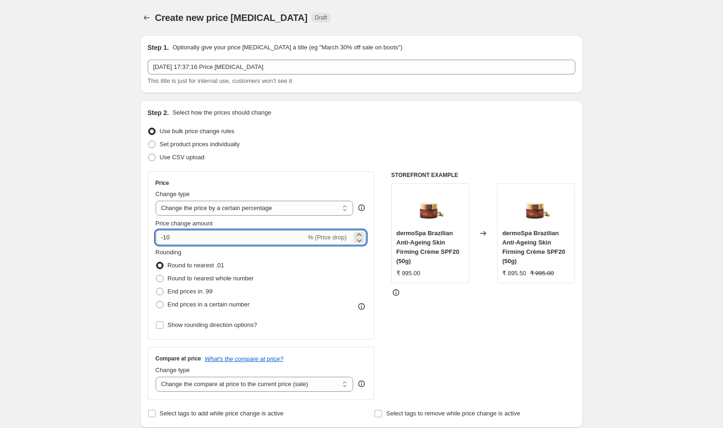
click at [226, 236] on input "-10" at bounding box center [231, 237] width 150 height 15
type input "-1"
type input "-20"
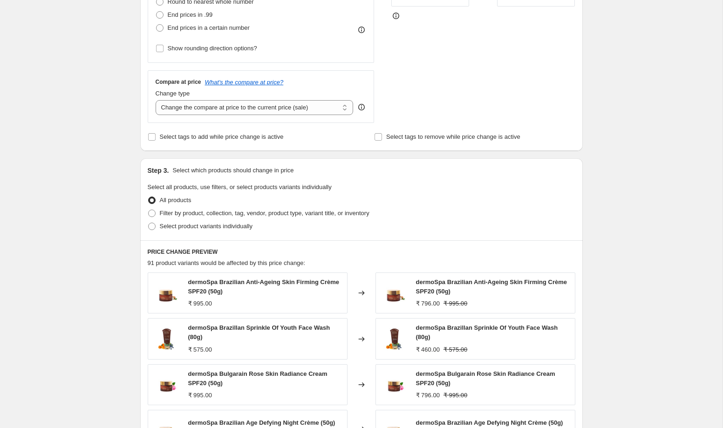
scroll to position [294, 0]
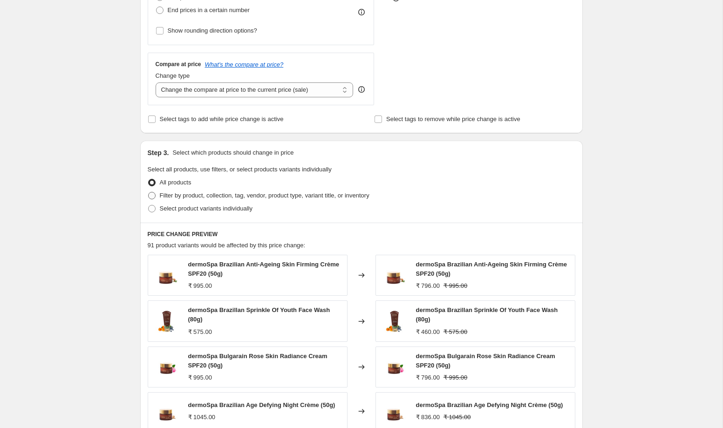
click at [244, 197] on span "Filter by product, collection, tag, vendor, product type, variant title, or inv…" at bounding box center [265, 195] width 210 height 7
click at [149, 192] on input "Filter by product, collection, tag, vendor, product type, variant title, or inv…" at bounding box center [148, 192] width 0 height 0
radio input "true"
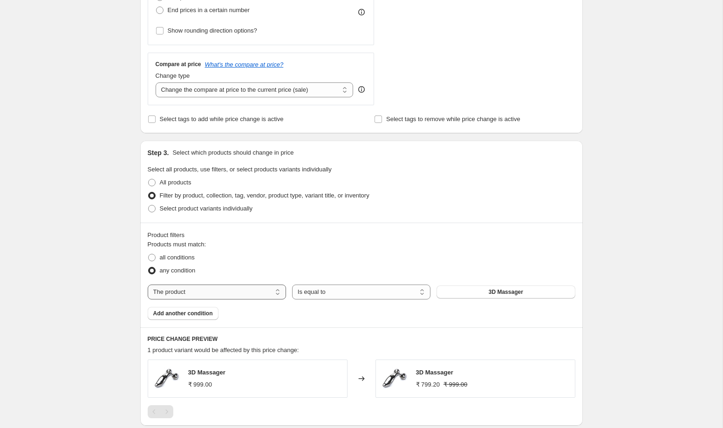
click at [213, 294] on select "The product The product's collection The product's tag The product's vendor The…" at bounding box center [217, 291] width 138 height 15
select select "collection"
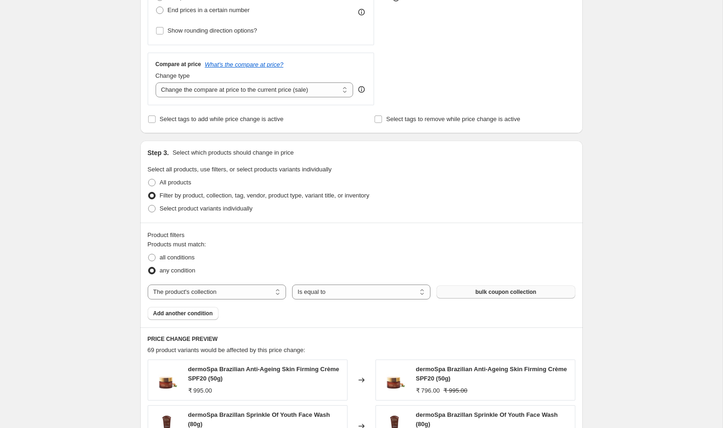
click at [500, 291] on span "bulk coupon collection" at bounding box center [505, 291] width 61 height 7
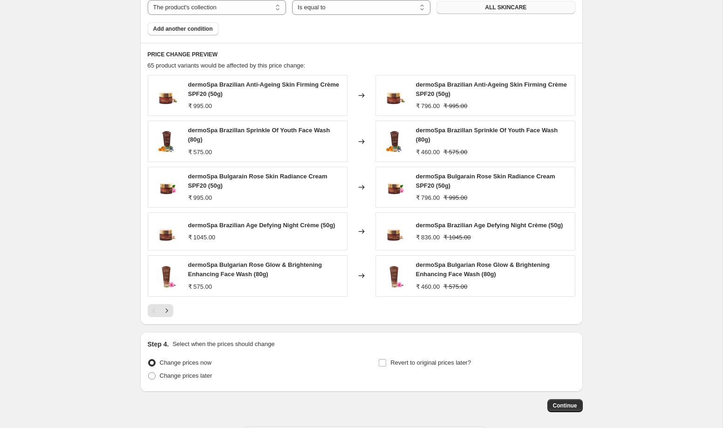
scroll to position [619, 0]
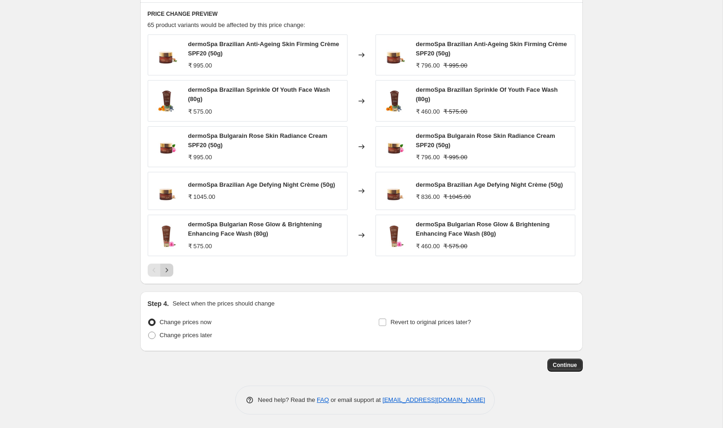
click at [169, 272] on icon "Next" at bounding box center [166, 269] width 9 height 9
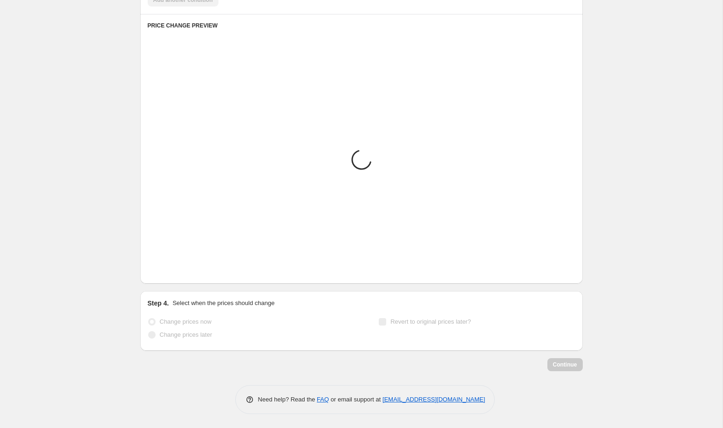
scroll to position [608, 0]
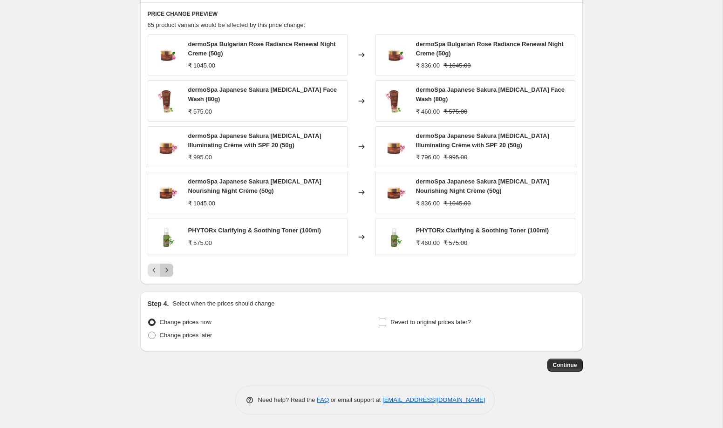
click at [169, 272] on icon "Next" at bounding box center [166, 269] width 9 height 9
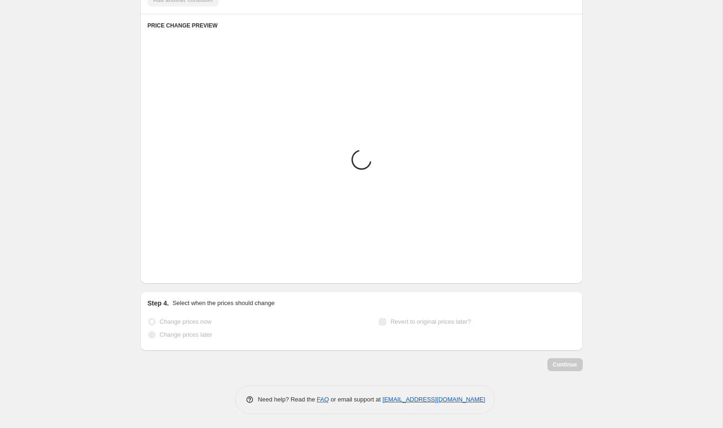
scroll to position [610, 0]
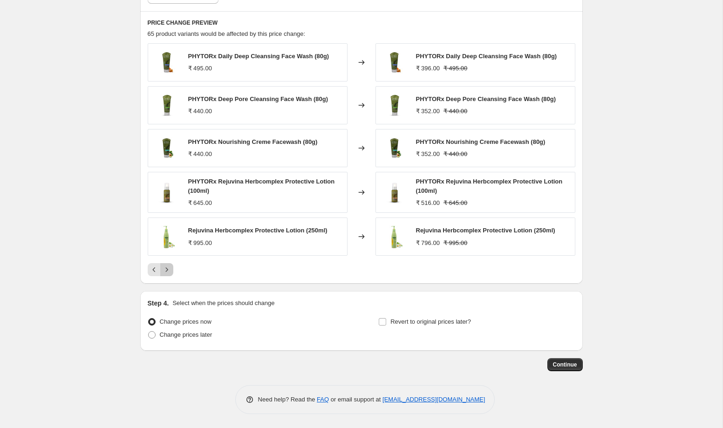
click at [169, 272] on icon "Next" at bounding box center [166, 269] width 9 height 9
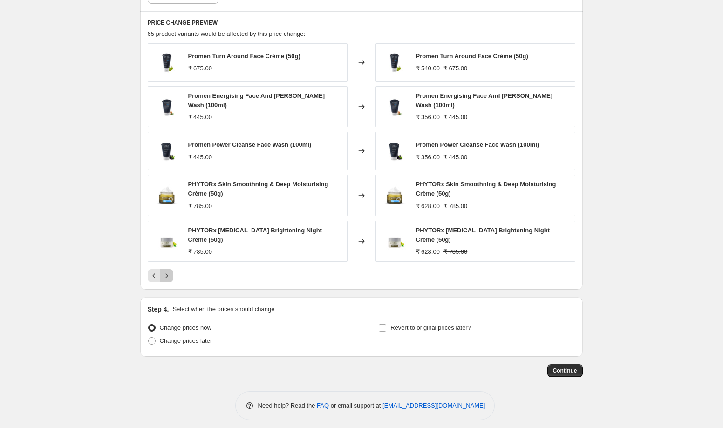
click at [169, 272] on icon "Next" at bounding box center [166, 275] width 9 height 9
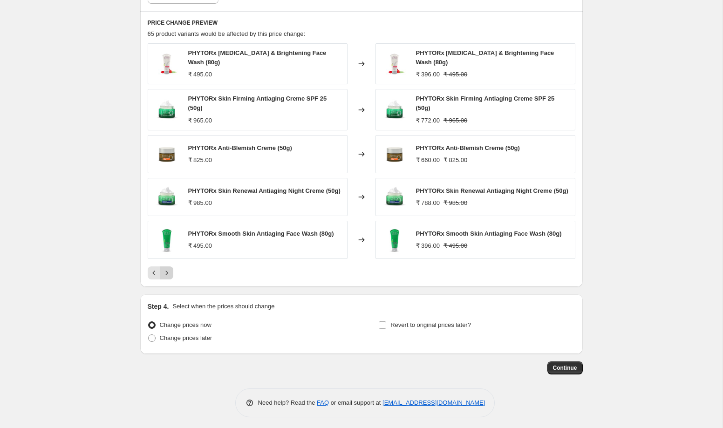
click at [169, 271] on icon "Next" at bounding box center [166, 272] width 9 height 9
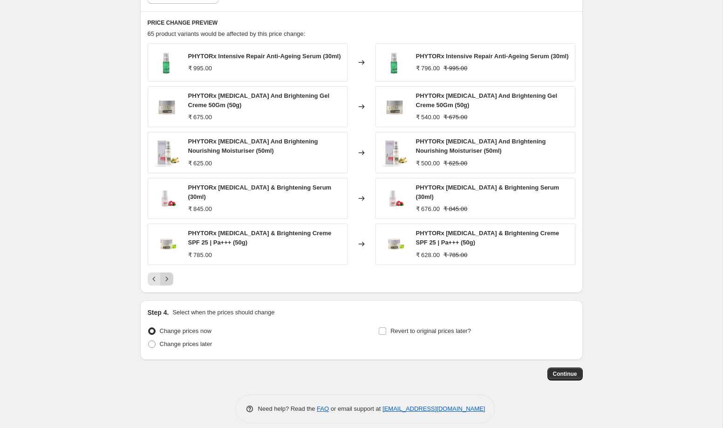
click at [169, 272] on button "Next" at bounding box center [166, 278] width 13 height 13
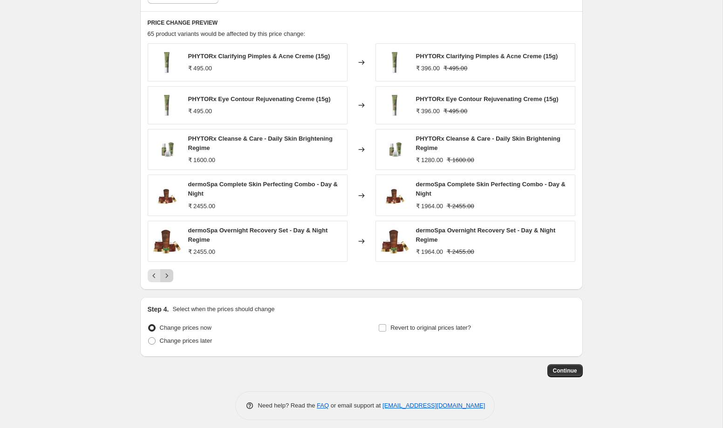
click at [169, 271] on icon "Next" at bounding box center [166, 275] width 9 height 9
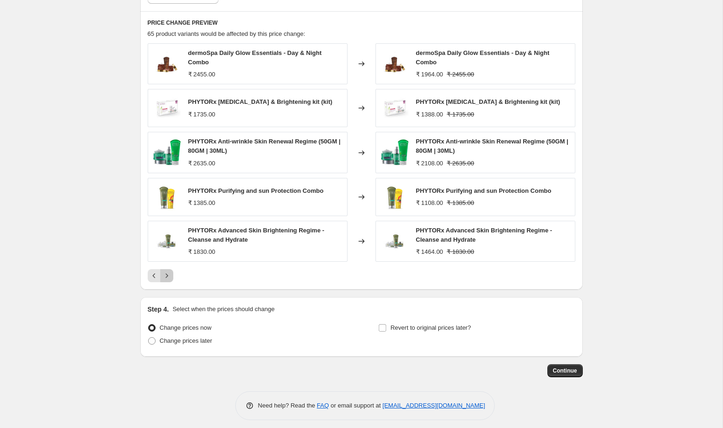
click at [169, 271] on icon "Next" at bounding box center [166, 275] width 9 height 9
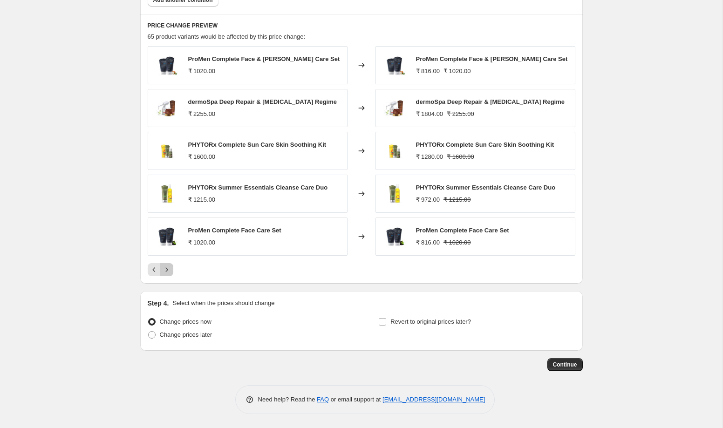
click at [169, 271] on icon "Next" at bounding box center [166, 269] width 9 height 9
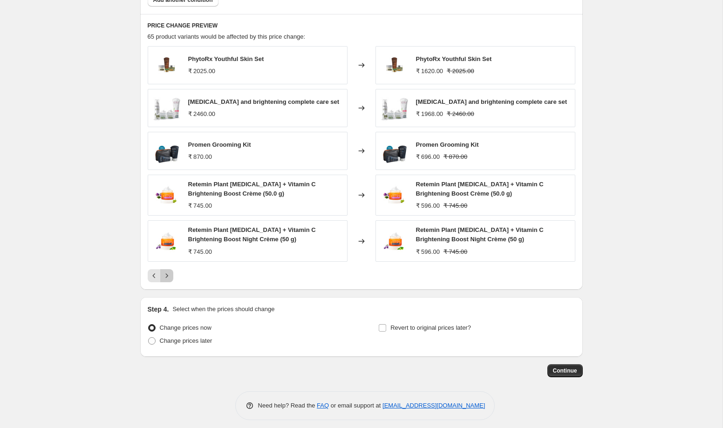
click at [169, 271] on icon "Next" at bounding box center [166, 275] width 9 height 9
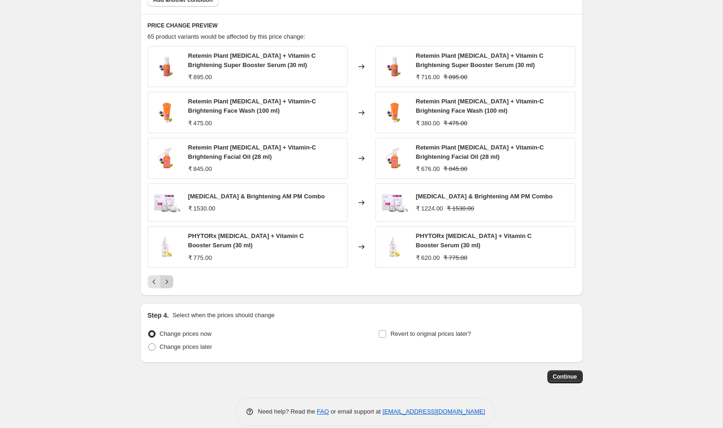
click at [169, 271] on div "Retemin Plant retinol + Vitamin C Brightening Super Booster Serum (30 ml) ₹ 895…" at bounding box center [361, 167] width 427 height 242
click at [168, 284] on icon "Next" at bounding box center [166, 281] width 9 height 9
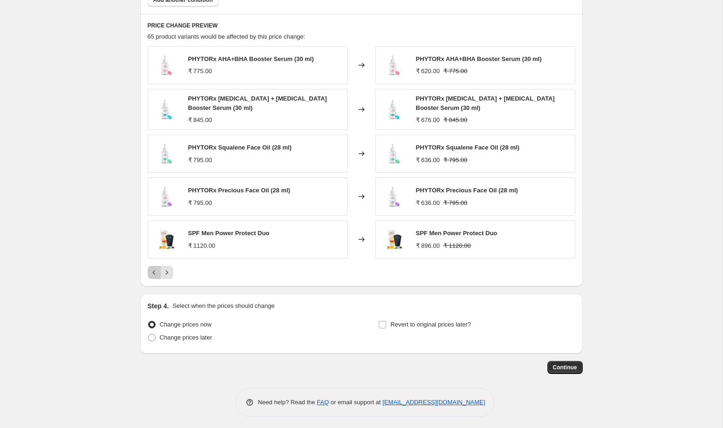
click at [155, 275] on icon "Previous" at bounding box center [153, 272] width 9 height 9
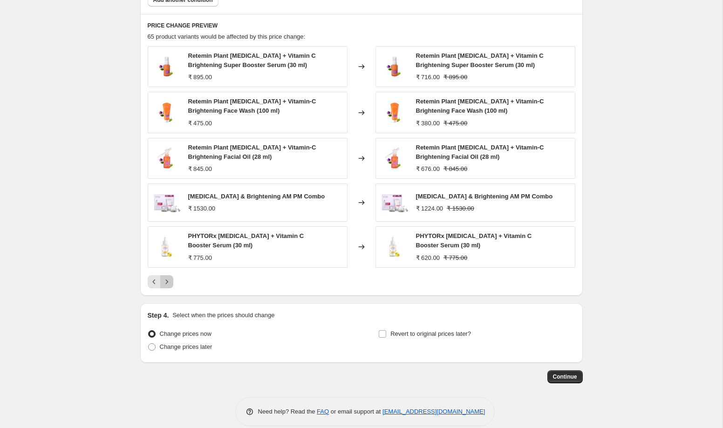
click at [170, 279] on icon "Next" at bounding box center [166, 281] width 9 height 9
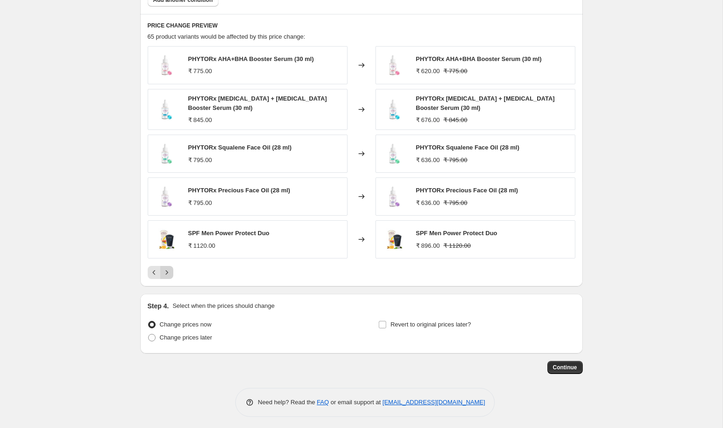
click at [170, 276] on icon "Next" at bounding box center [166, 272] width 9 height 9
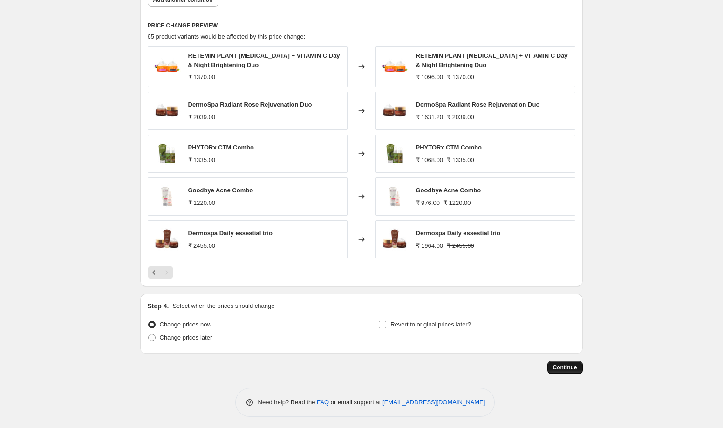
click at [557, 365] on span "Continue" at bounding box center [565, 367] width 24 height 7
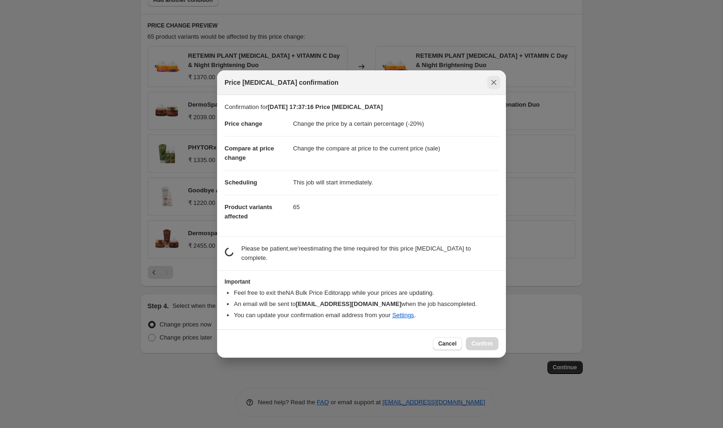
click at [494, 84] on icon "Close" at bounding box center [493, 82] width 9 height 9
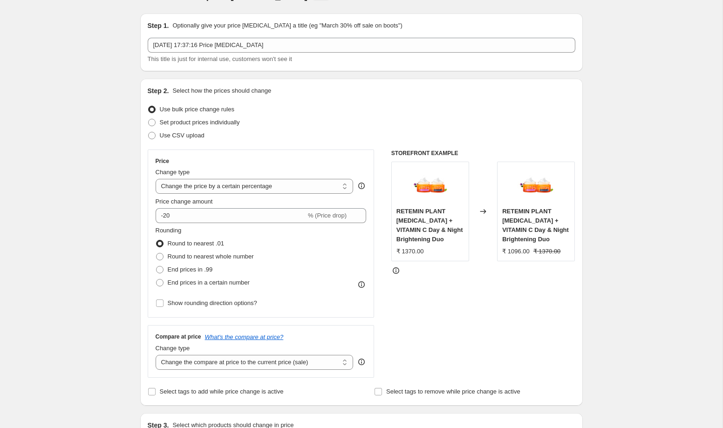
scroll to position [0, 0]
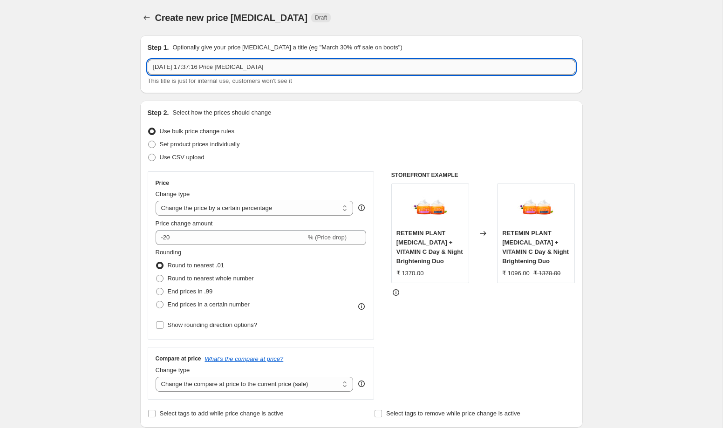
click at [275, 67] on input "13 Sept 2025, 17:37:16 Price change job" at bounding box center [361, 67] width 427 height 15
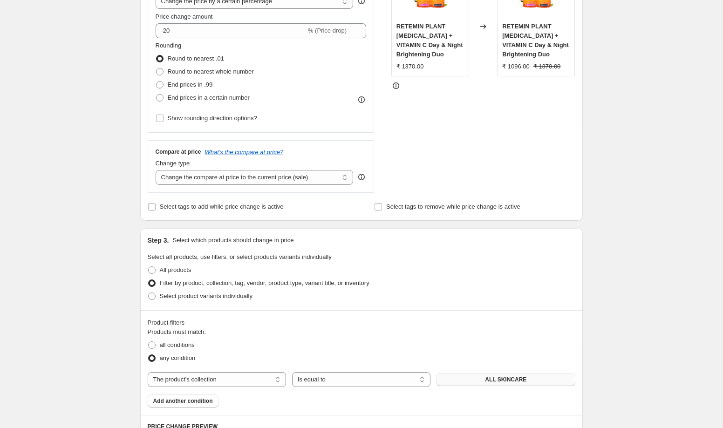
scroll to position [610, 0]
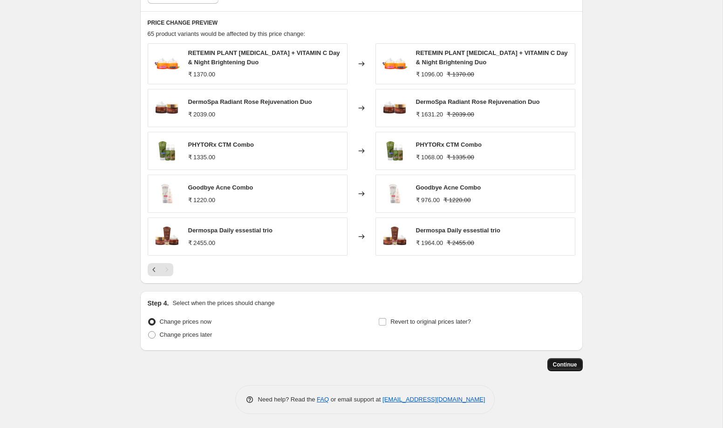
click at [569, 365] on span "Continue" at bounding box center [565, 364] width 24 height 7
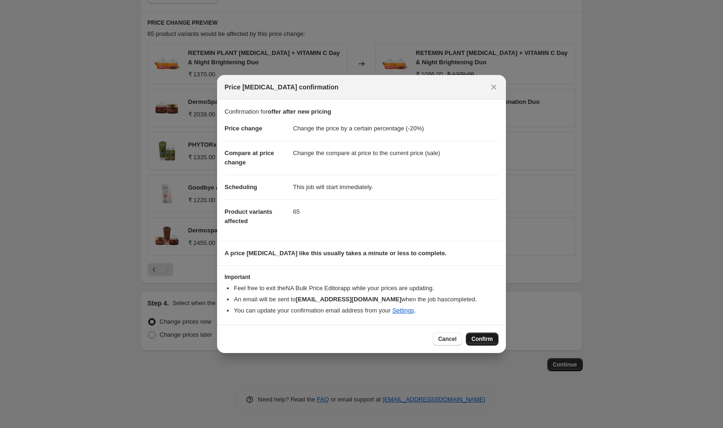
click at [481, 338] on span "Confirm" at bounding box center [481, 338] width 21 height 7
type input "offer after new pricing"
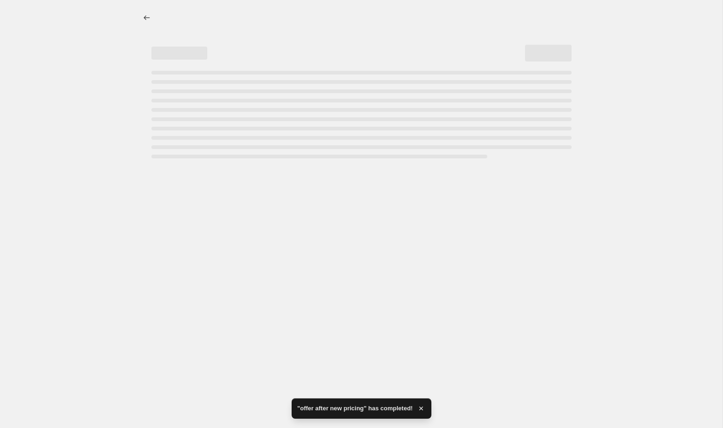
select select "percentage"
select select "collection"
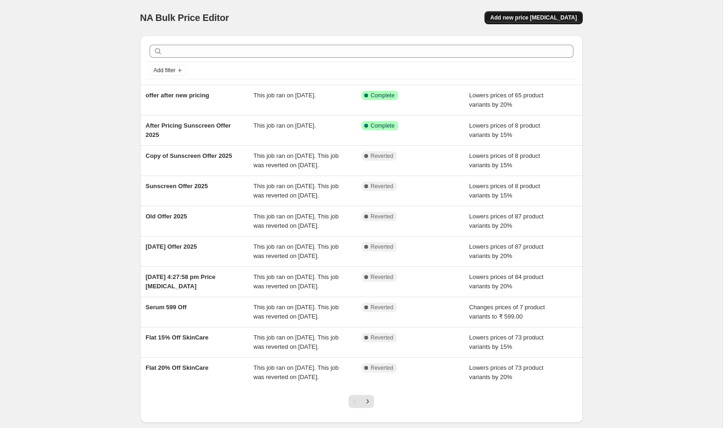
click at [553, 14] on button "Add new price [MEDICAL_DATA]" at bounding box center [533, 17] width 98 height 13
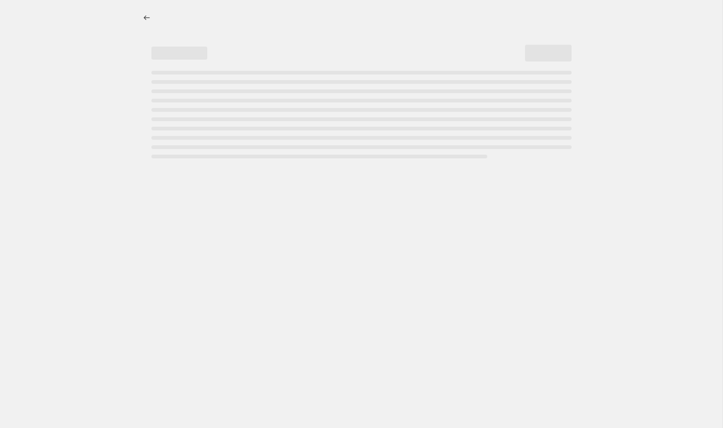
select select "percentage"
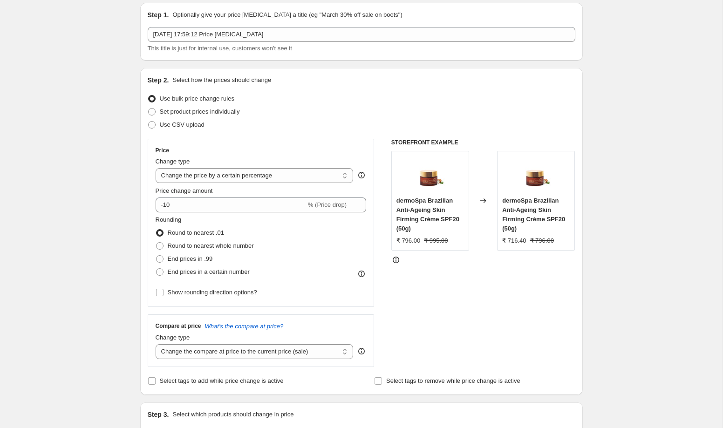
scroll to position [46, 0]
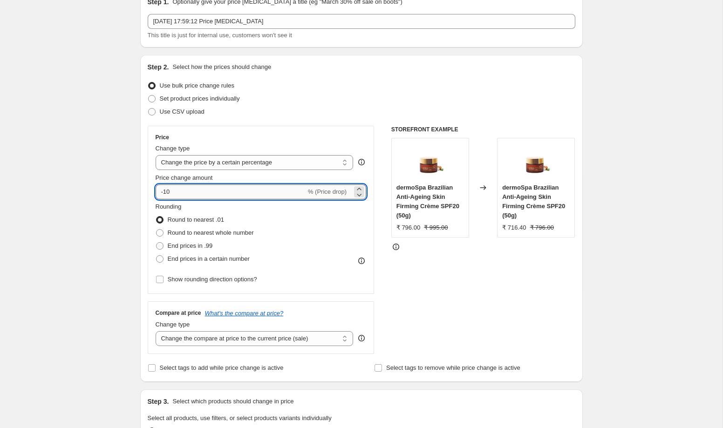
click at [223, 196] on input "-10" at bounding box center [231, 191] width 150 height 15
type input "-1"
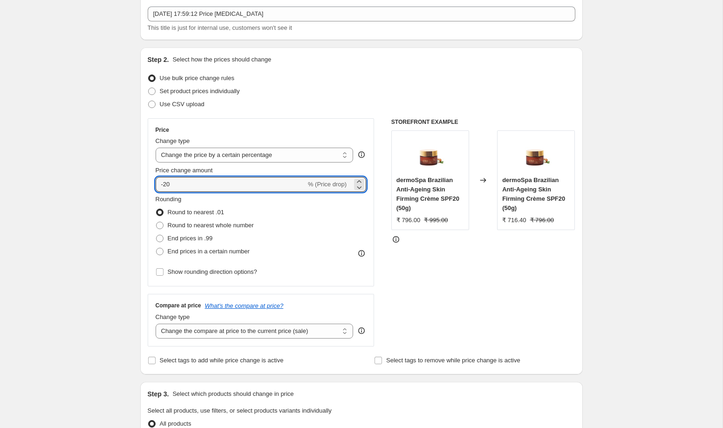
scroll to position [0, 0]
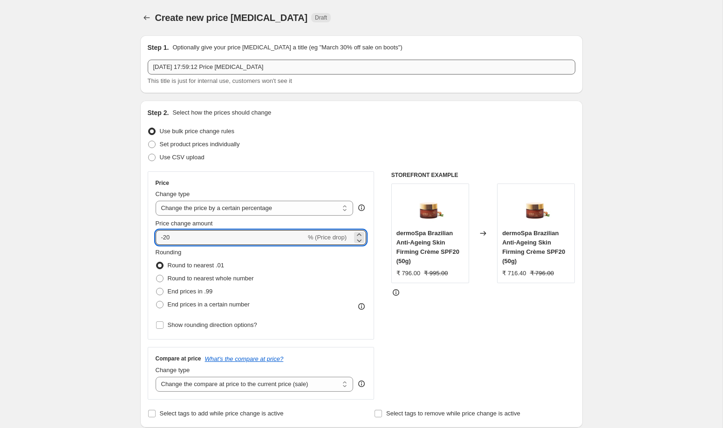
type input "-20"
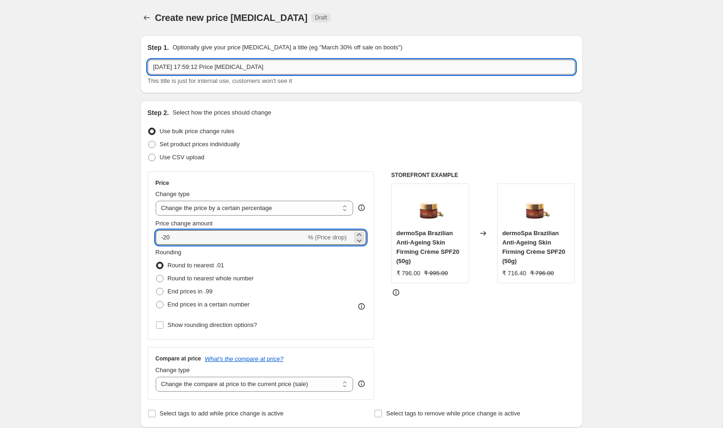
click at [298, 67] on input "[DATE] 17:59:12 Price [MEDICAL_DATA]" at bounding box center [361, 67] width 427 height 15
type input "Make two products without offer"
